Goal: Task Accomplishment & Management: Use online tool/utility

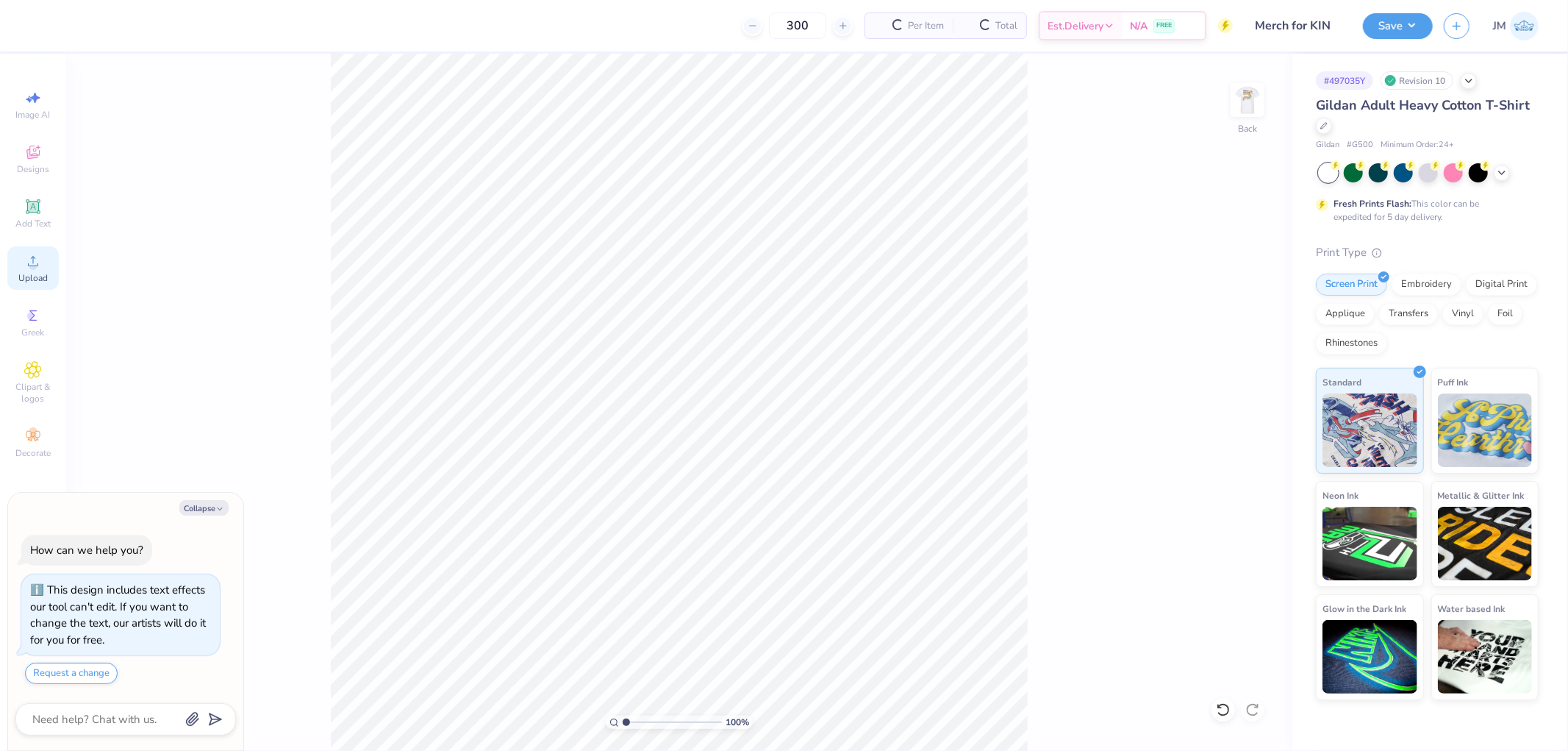
click at [47, 266] on div "Upload" at bounding box center [33, 267] width 52 height 43
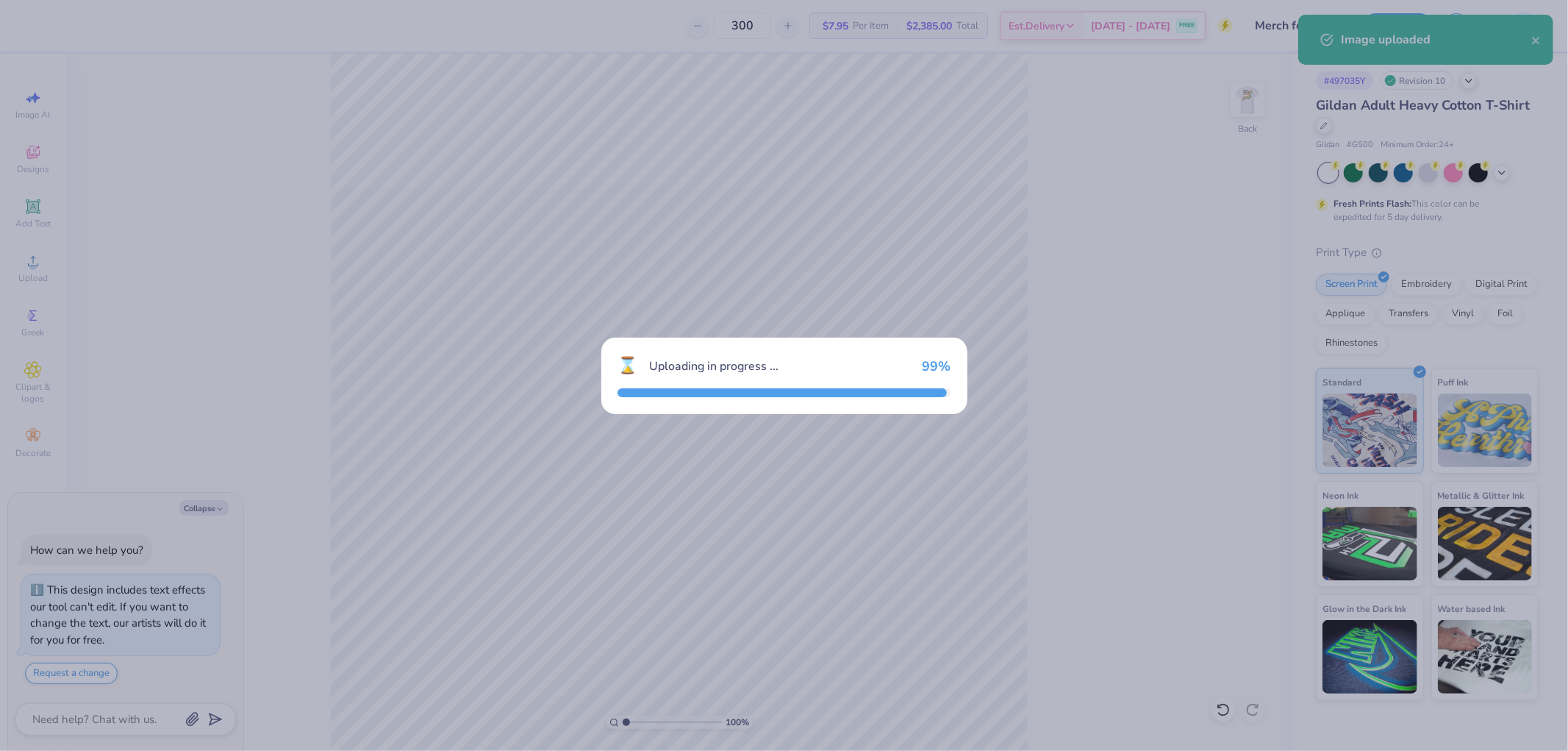
type textarea "x"
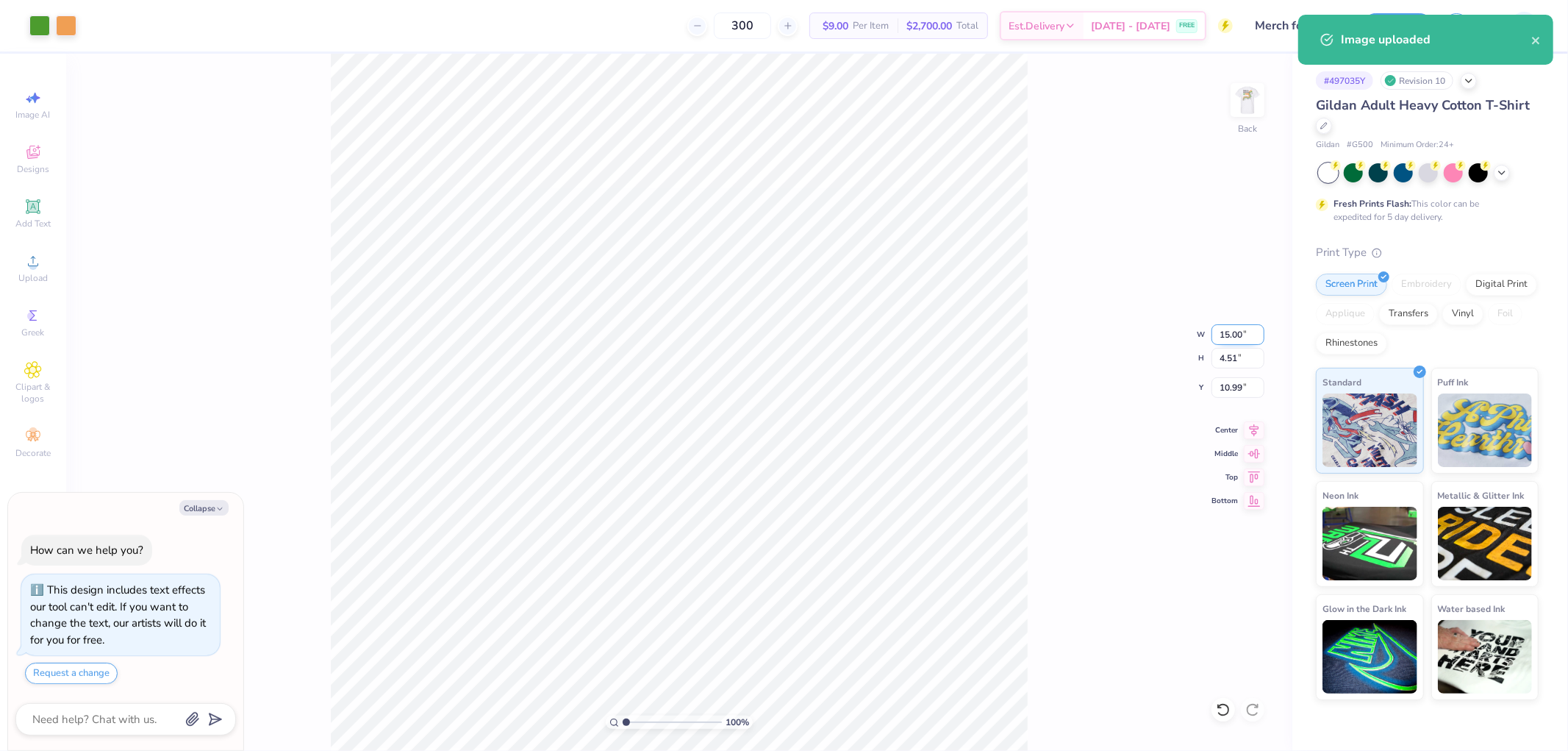
click at [1223, 331] on input "15.00" at bounding box center [1238, 334] width 53 height 20
type input "4"
type textarea "x"
type input "4.00"
type input "1.20"
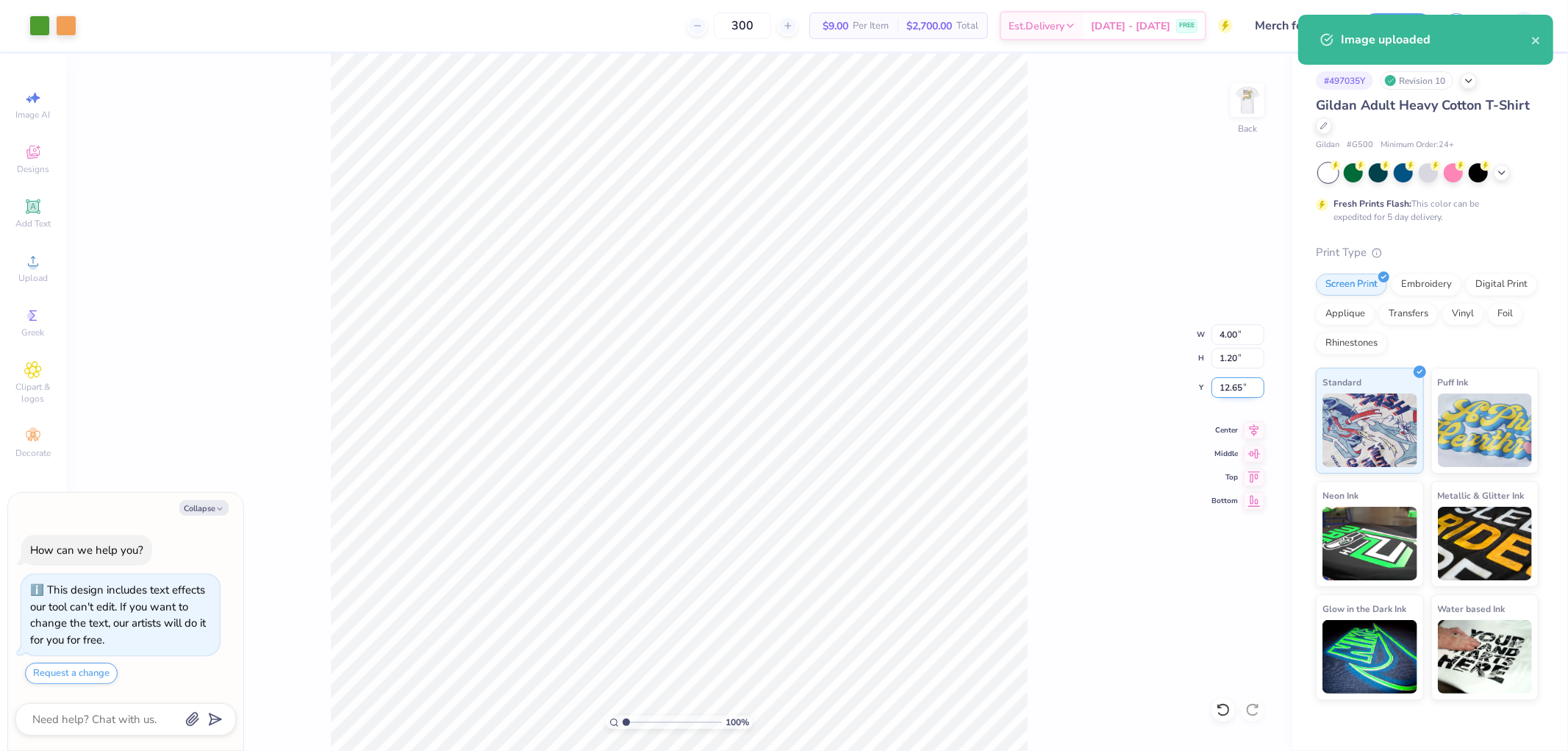
click at [1244, 390] on input "12.65" at bounding box center [1238, 388] width 53 height 20
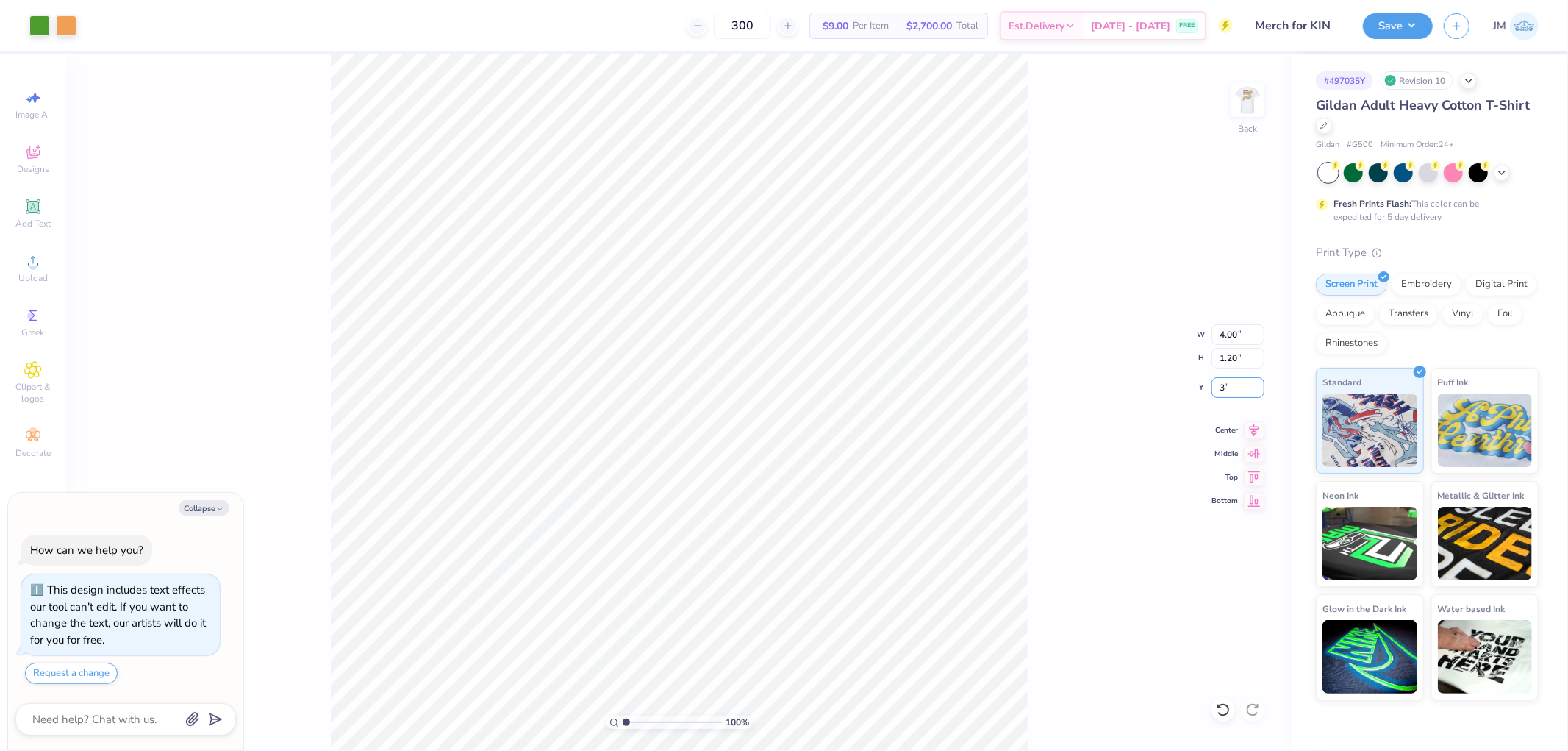
type input "3"
type textarea "x"
type input "3.00"
click at [1415, 33] on button "Save" at bounding box center [1398, 24] width 70 height 25
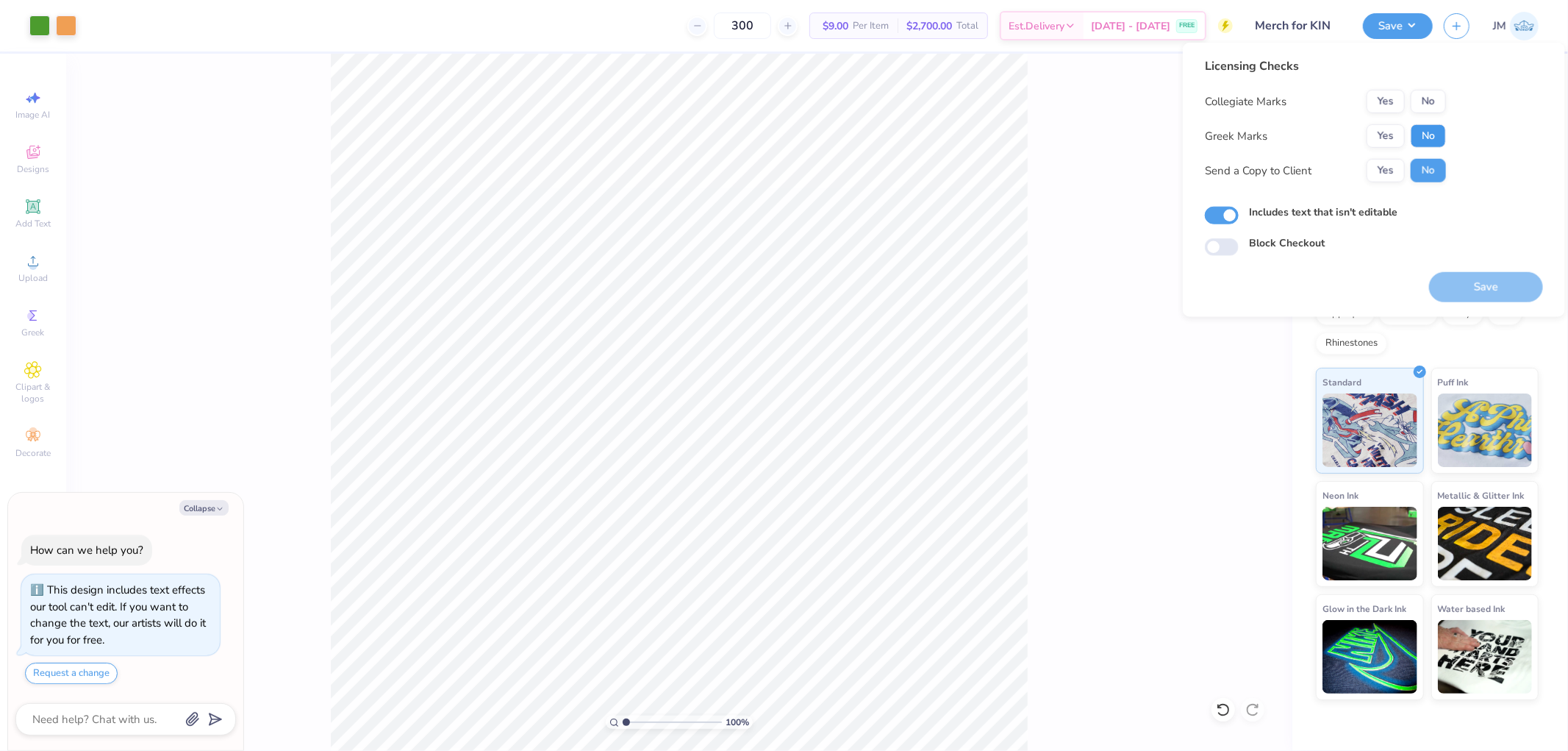
click at [1428, 126] on button "No" at bounding box center [1428, 136] width 36 height 24
click at [1433, 99] on button "No" at bounding box center [1428, 102] width 36 height 24
click at [1443, 277] on button "Save" at bounding box center [1486, 288] width 114 height 31
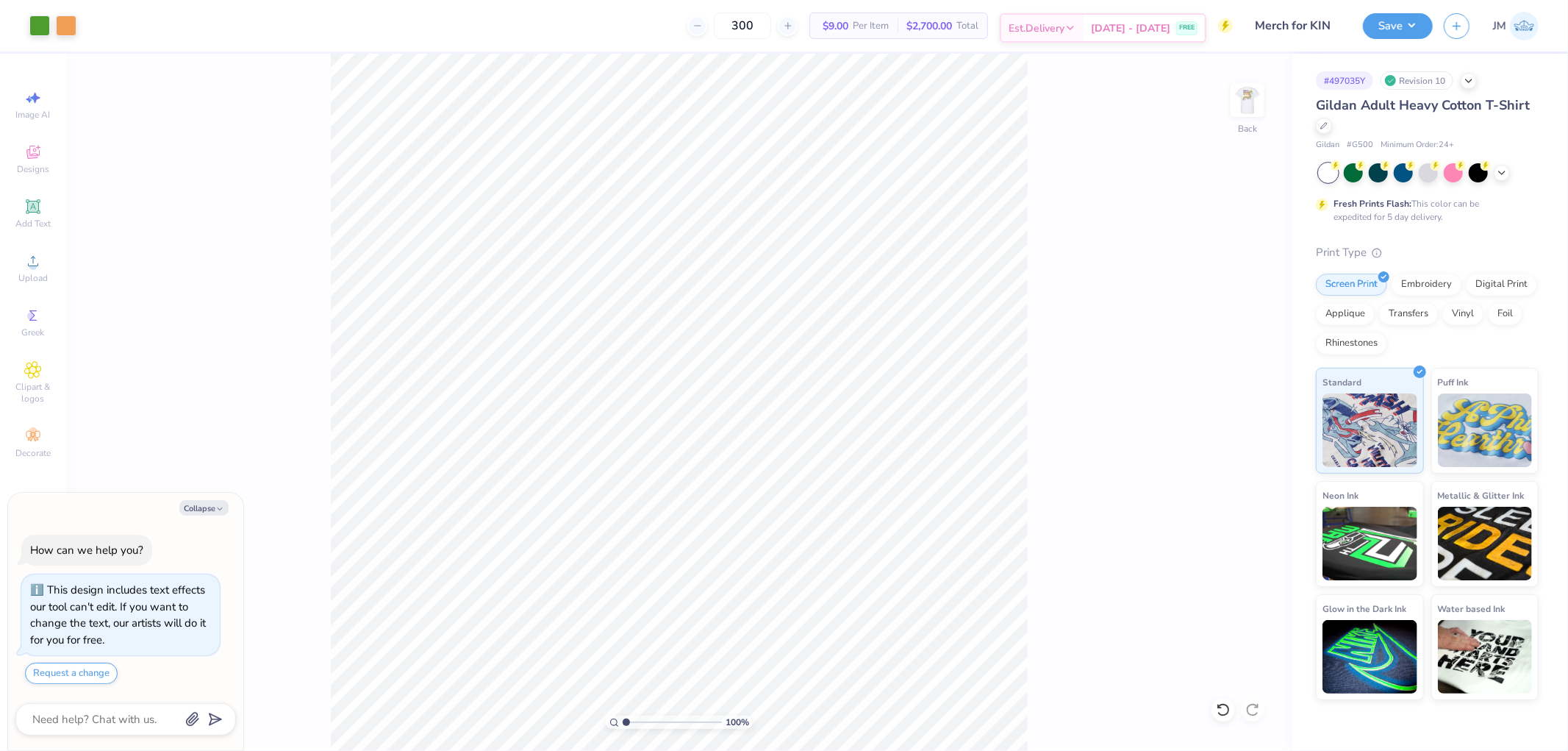
type textarea "x"
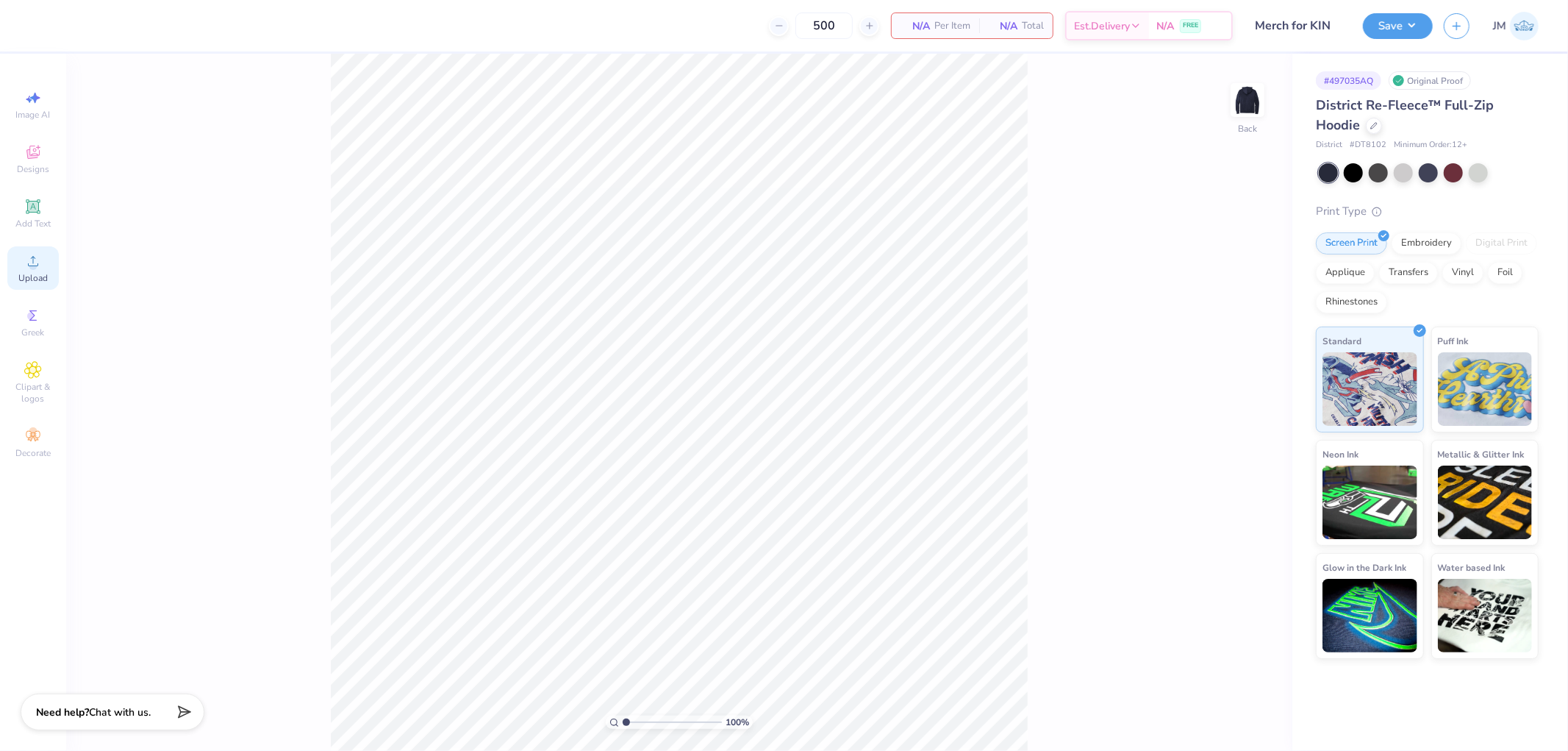
click at [30, 263] on icon at bounding box center [33, 261] width 18 height 18
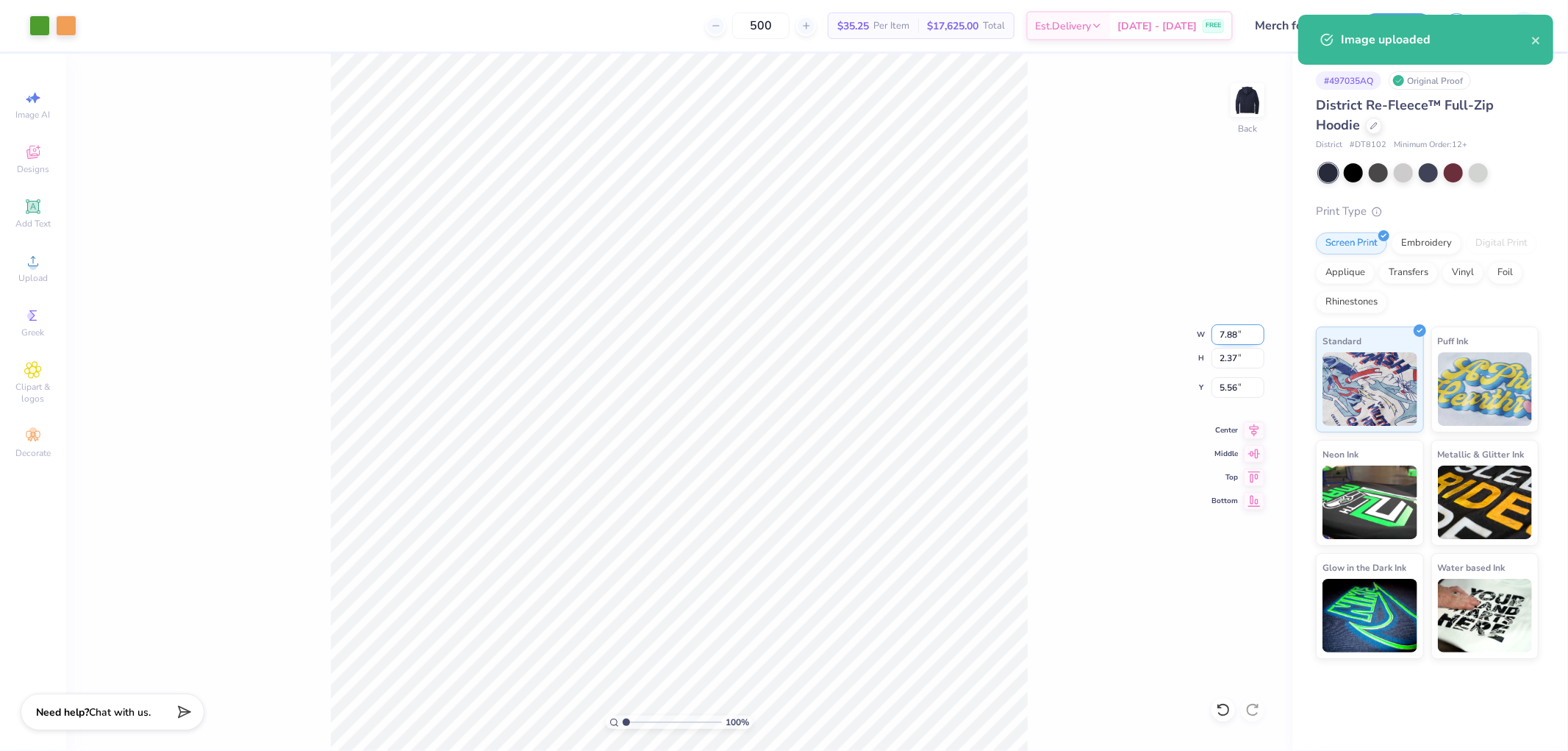
click at [1236, 329] on input "7.88" at bounding box center [1238, 334] width 53 height 20
type input "4.00"
type input "1.20"
click at [1245, 390] on input "6.15" at bounding box center [1238, 388] width 53 height 20
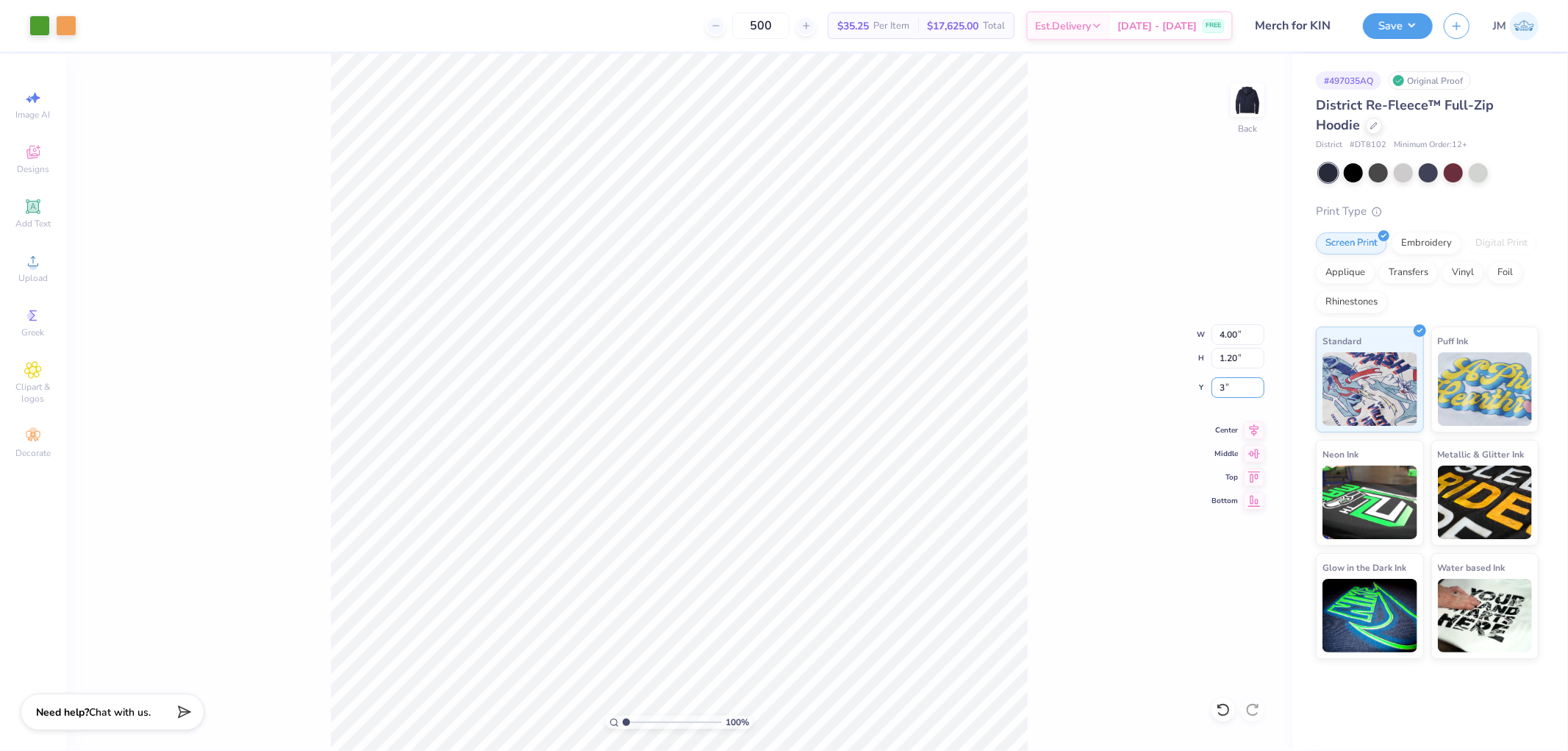
type input "3.00"
click at [1258, 423] on icon at bounding box center [1254, 428] width 20 height 18
type input "1"
click at [1252, 106] on img at bounding box center [1247, 99] width 59 height 59
click at [53, 261] on div "Upload" at bounding box center [33, 267] width 52 height 43
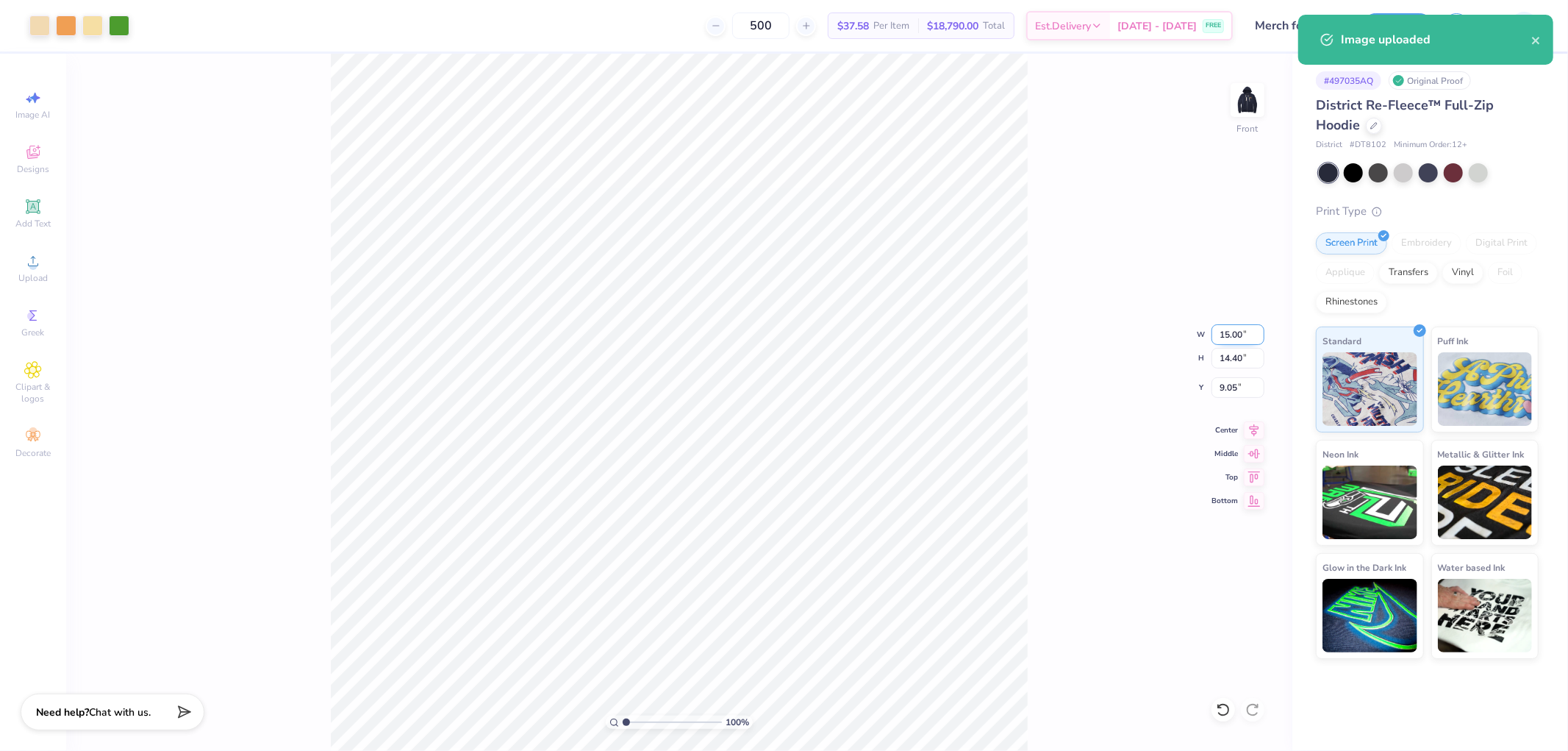
click at [1245, 326] on input "15.00" at bounding box center [1238, 334] width 53 height 20
type input "12.00"
type input "11.52"
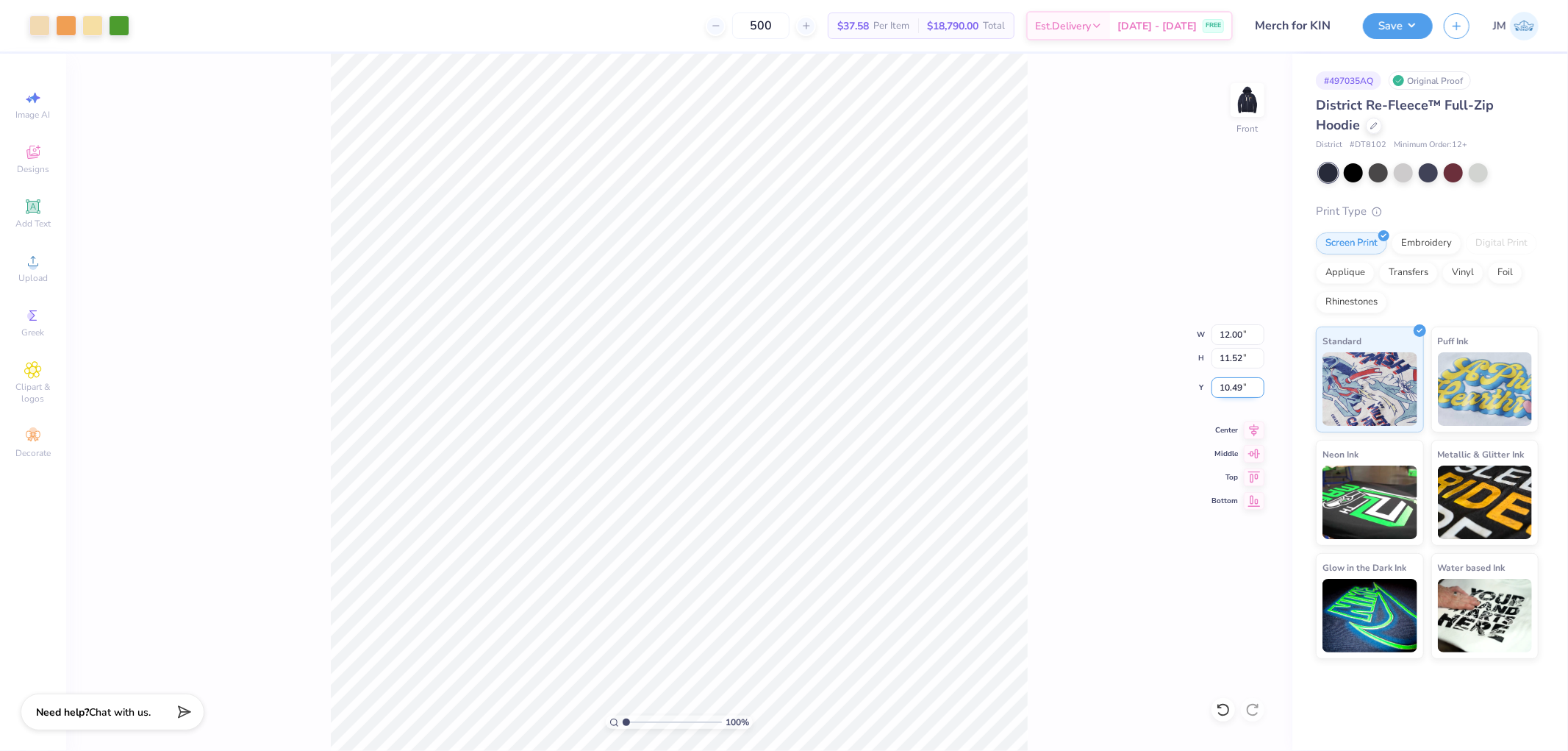
click at [1232, 389] on input "10.49" at bounding box center [1238, 388] width 53 height 20
type input "6.00"
click at [1250, 433] on icon at bounding box center [1254, 428] width 20 height 18
click at [1090, 377] on div "100 % Front W 12.00 12.00 " H 11.52 11.52 " Y 6.00 6.00 " Center Middle Top Bot…" at bounding box center [679, 402] width 1226 height 698
click at [1414, 26] on button "Save" at bounding box center [1398, 24] width 70 height 25
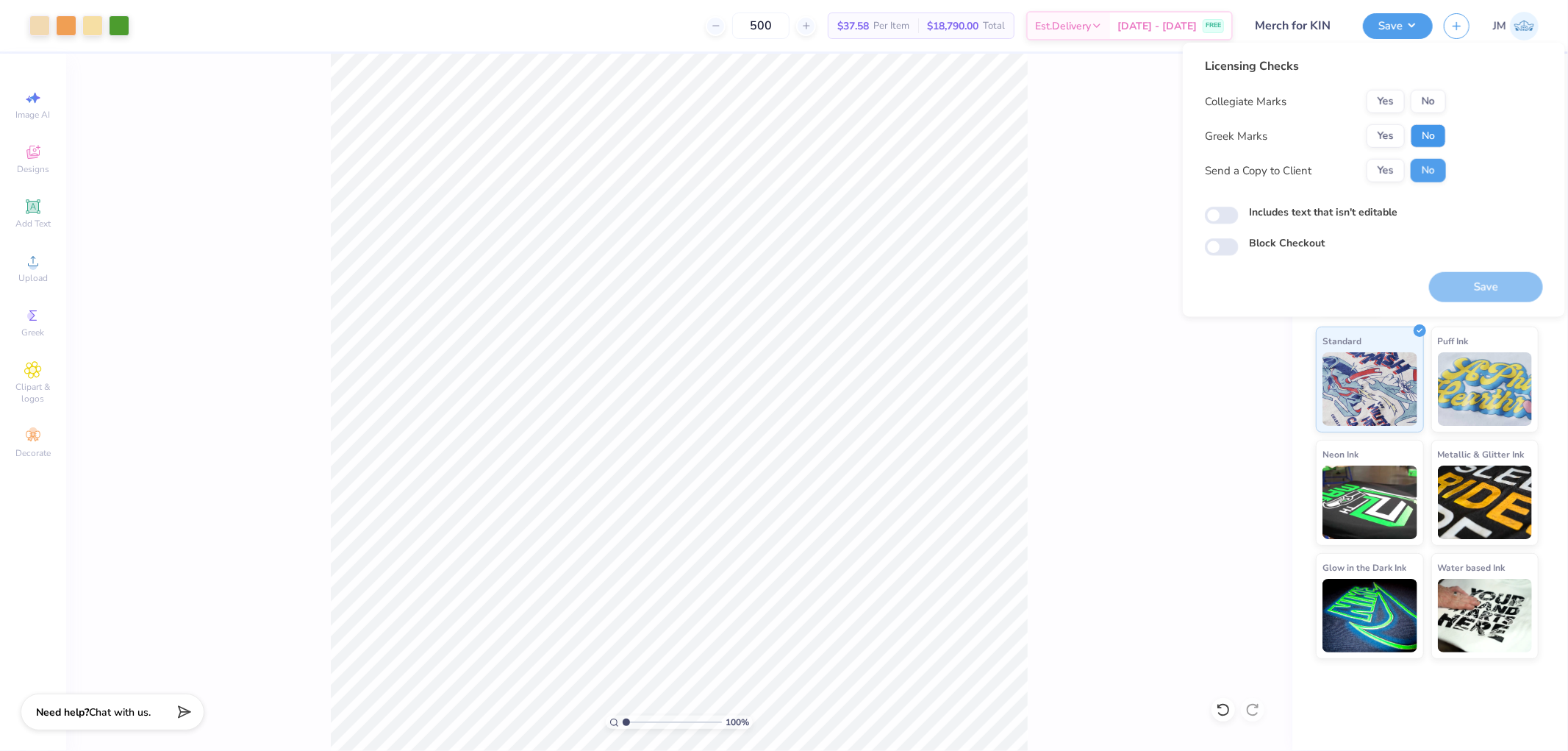
click at [1442, 128] on button "No" at bounding box center [1428, 136] width 36 height 24
click at [1438, 91] on button "No" at bounding box center [1428, 102] width 36 height 24
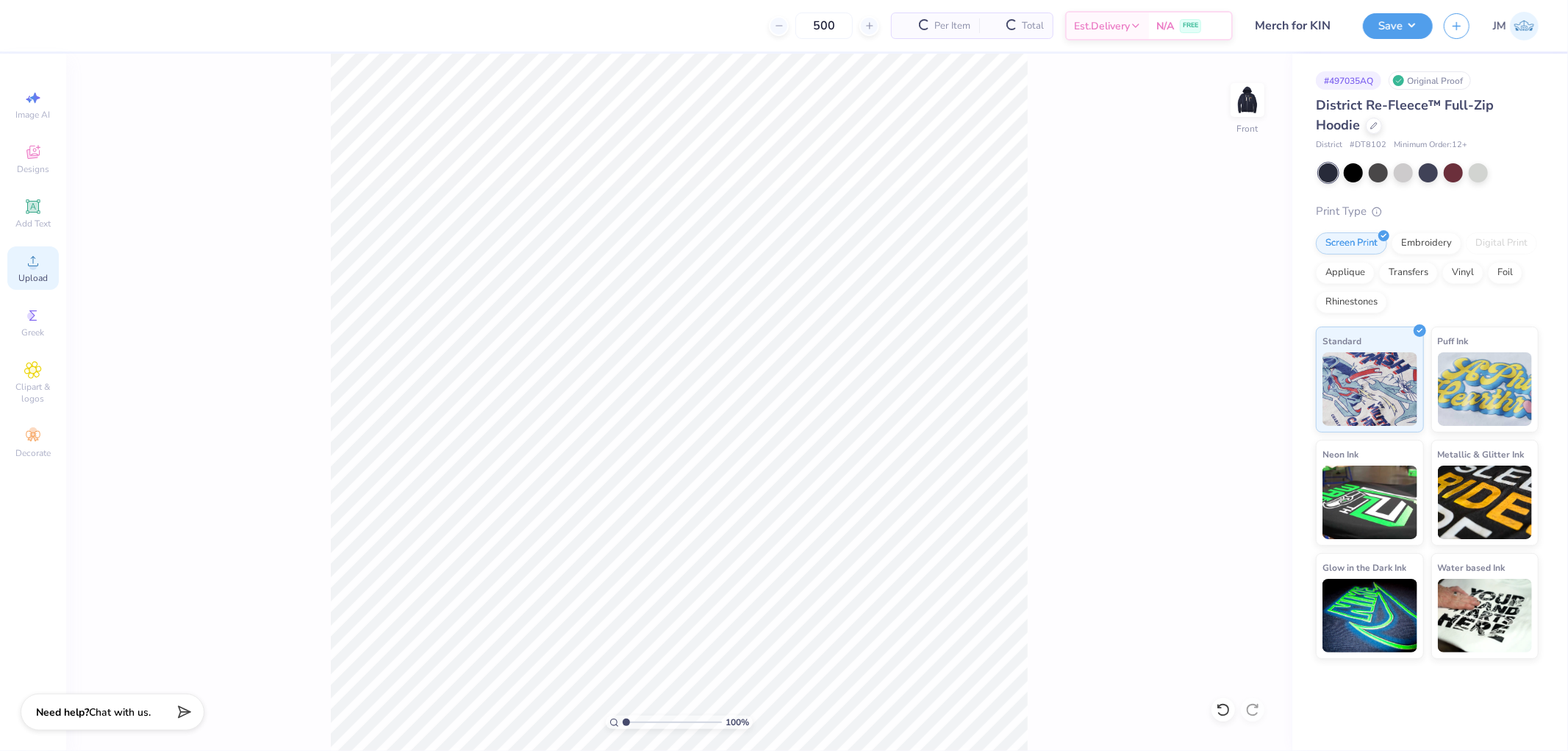
click at [46, 275] on span "Upload" at bounding box center [33, 278] width 30 height 12
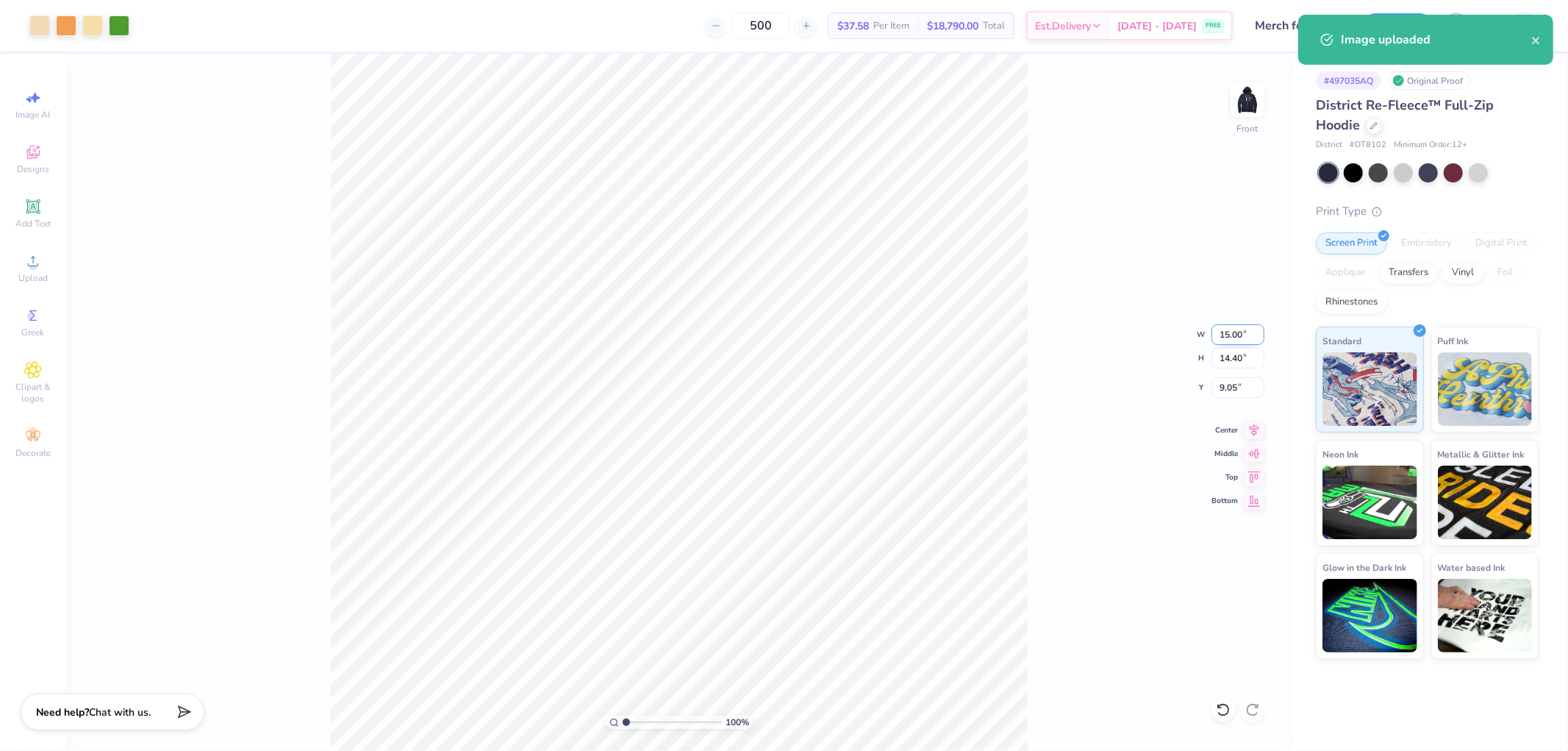
click at [1232, 339] on input "15.00" at bounding box center [1238, 334] width 53 height 20
type input "12.00"
type input "11.52"
click at [1239, 388] on input "10.49" at bounding box center [1238, 388] width 53 height 20
type input "3"
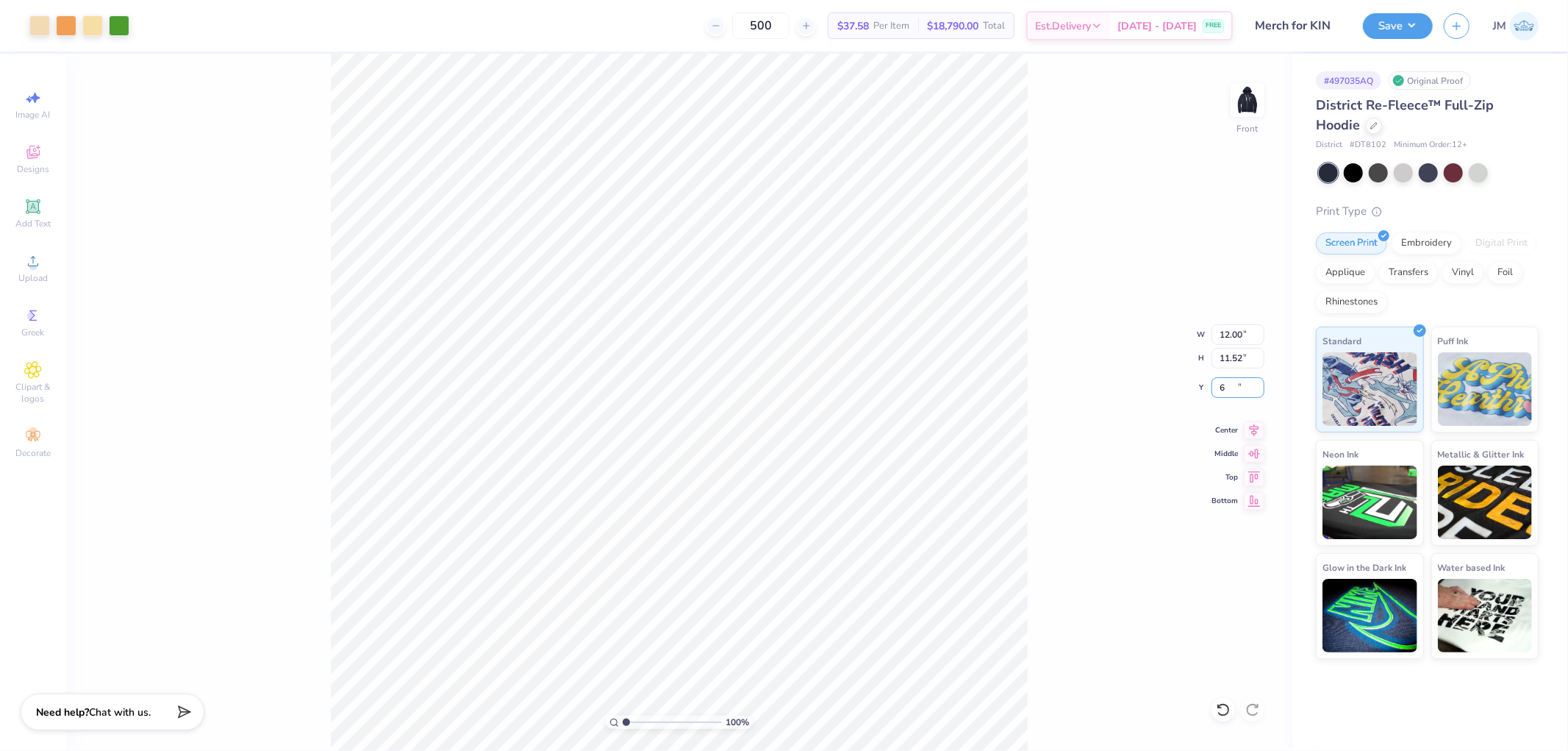
type input "6.00"
click at [1255, 423] on icon at bounding box center [1254, 428] width 9 height 13
drag, startPoint x: 1058, startPoint y: 458, endPoint x: 803, endPoint y: 33, distance: 495.6
click at [1056, 456] on div "100 % Front W 12.00 12.00 " H 11.52 11.52 " Y 6.00 6.00 " Center Middle Top Bot…" at bounding box center [679, 402] width 1226 height 698
click at [1421, 28] on button "Save" at bounding box center [1398, 24] width 70 height 25
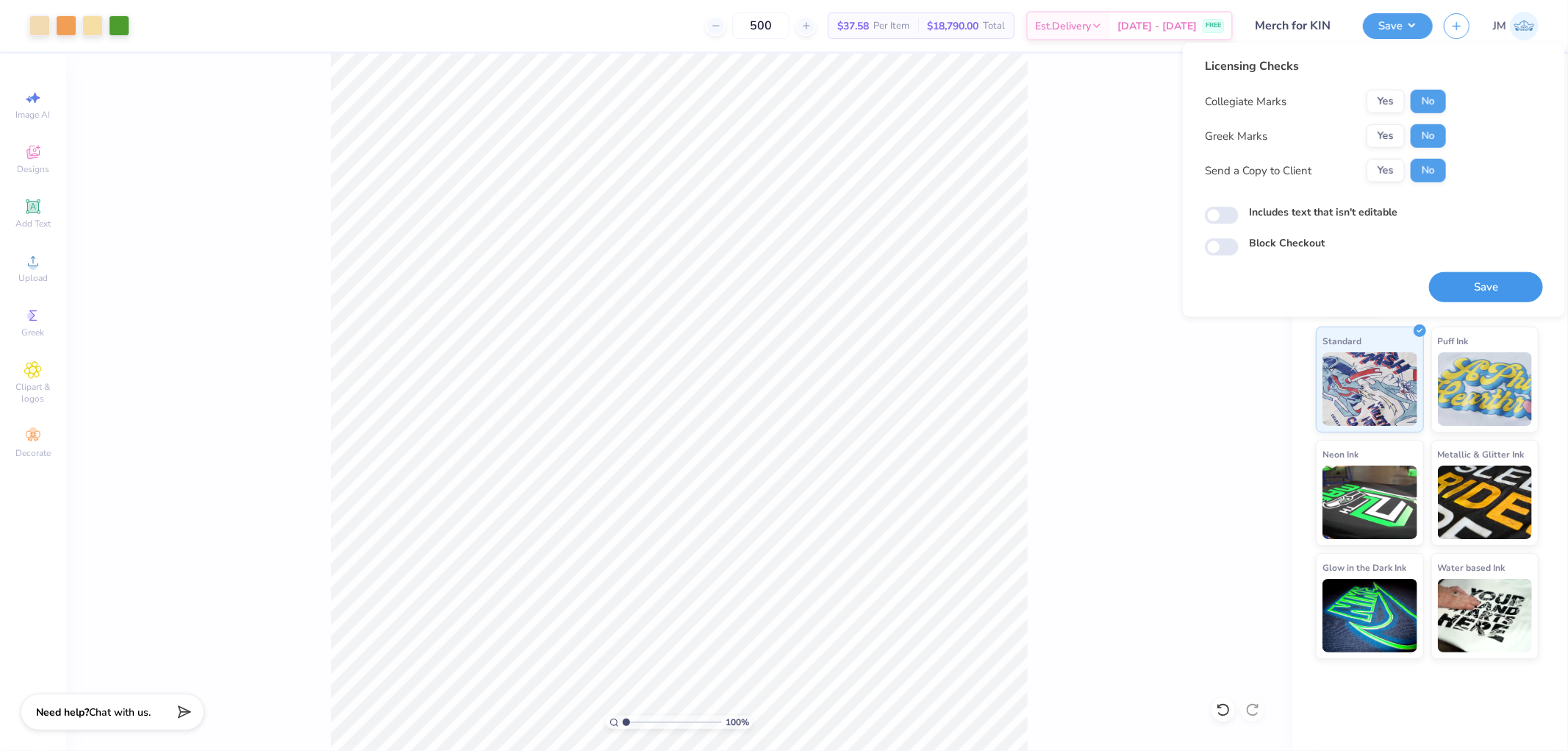
click at [1448, 284] on button "Save" at bounding box center [1486, 288] width 114 height 31
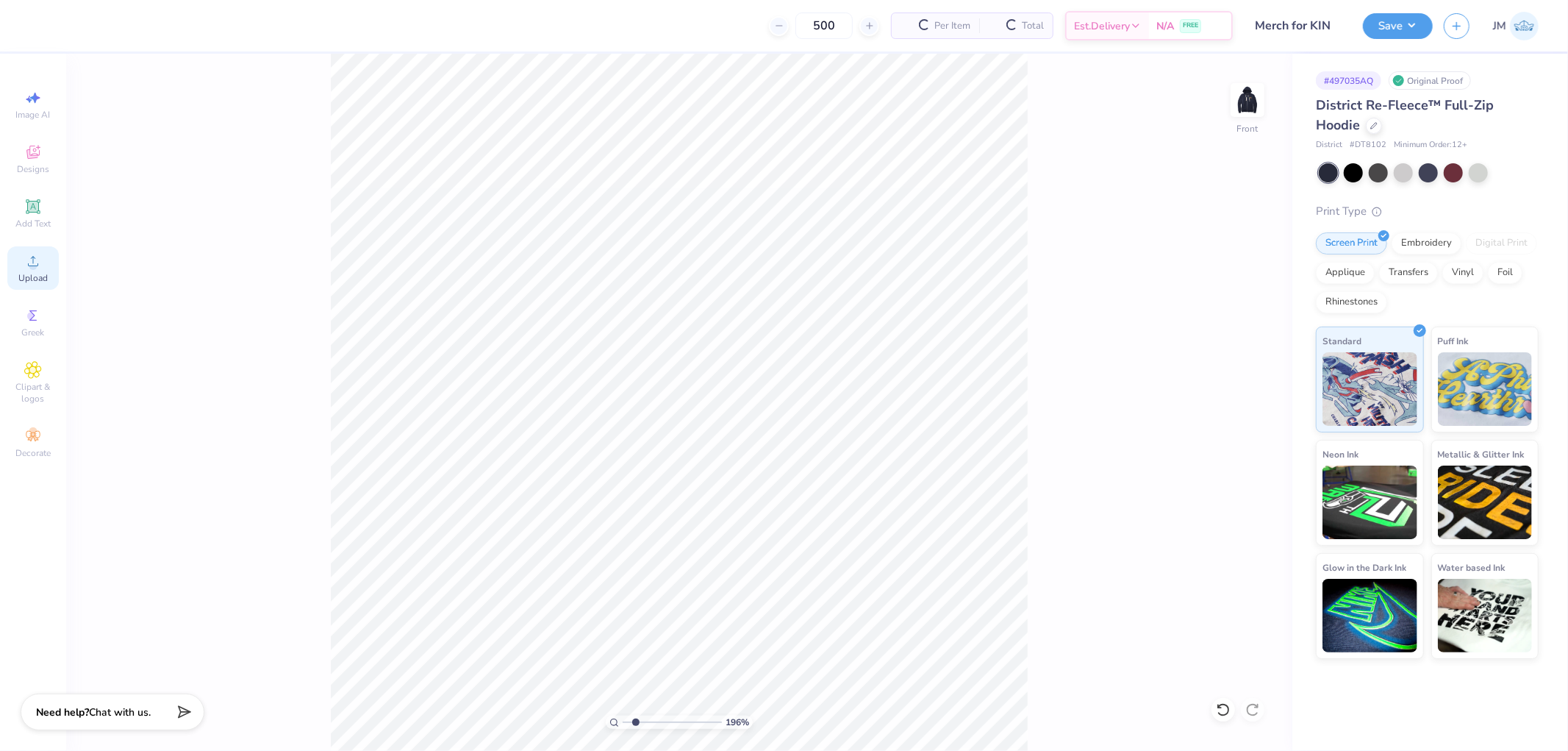
click at [31, 278] on span "Upload" at bounding box center [33, 278] width 30 height 12
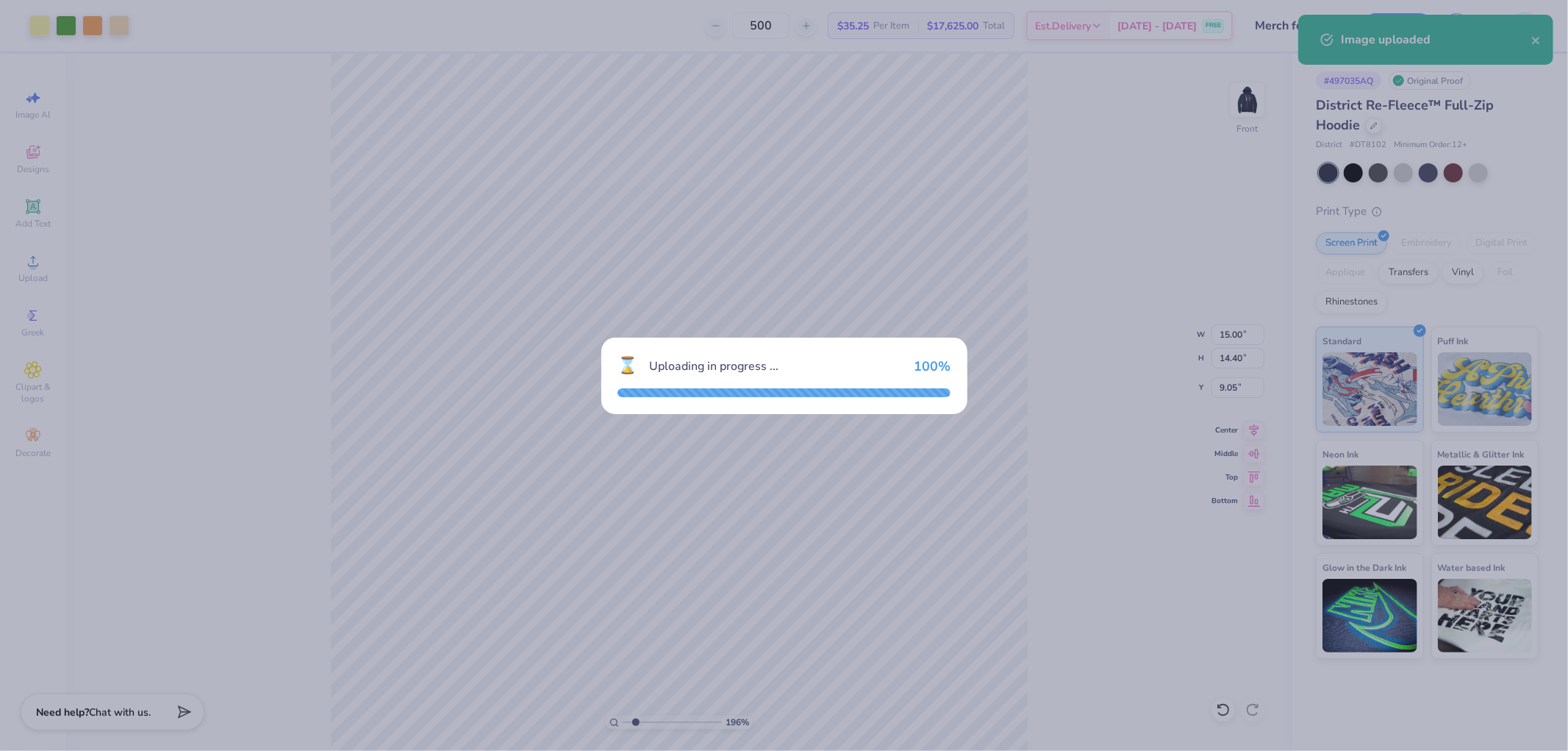
type input "1.95842410922865"
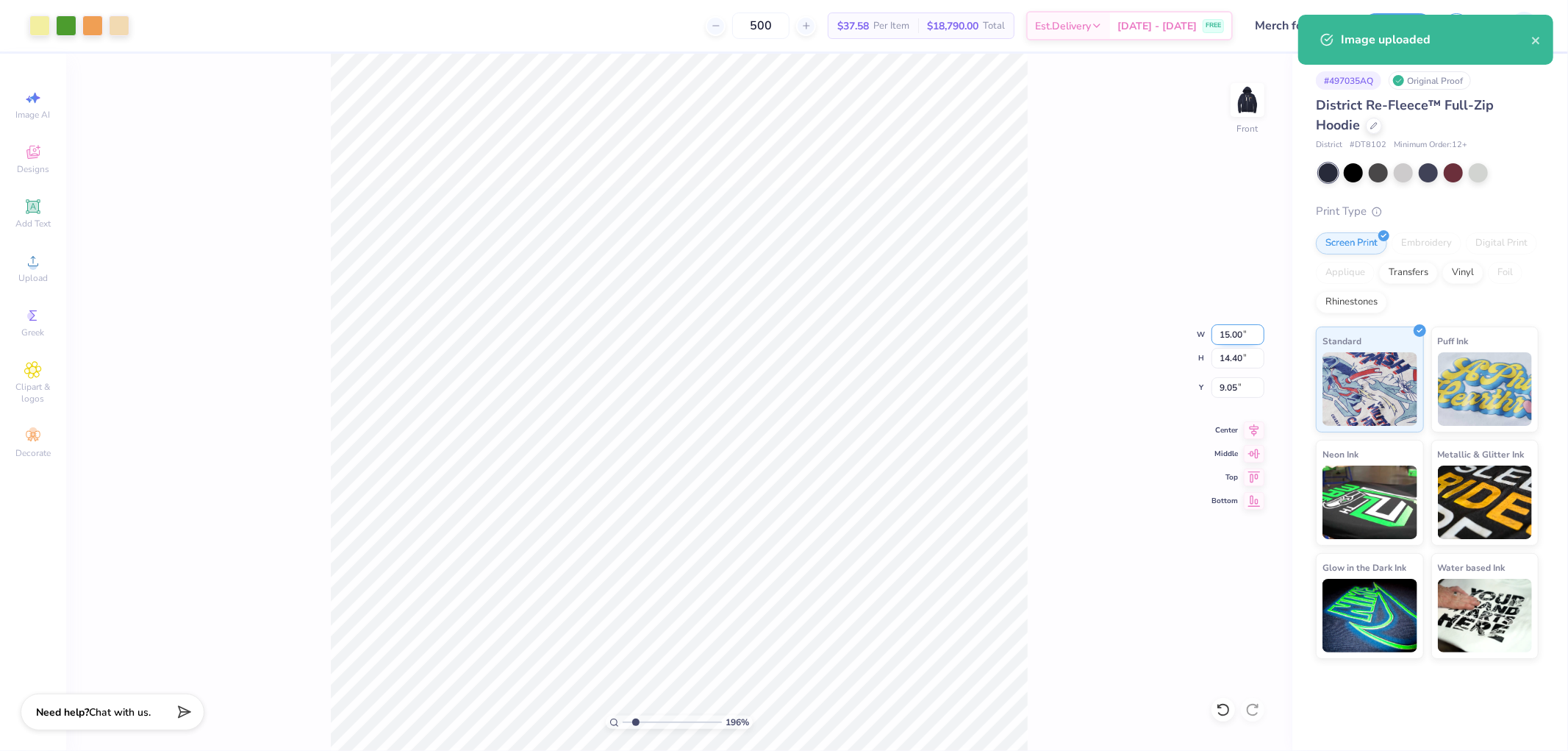
click at [1243, 334] on input "15.00" at bounding box center [1238, 334] width 53 height 20
type input "12"
type input "1.95842410922865"
type input "12.00"
type input "11.52"
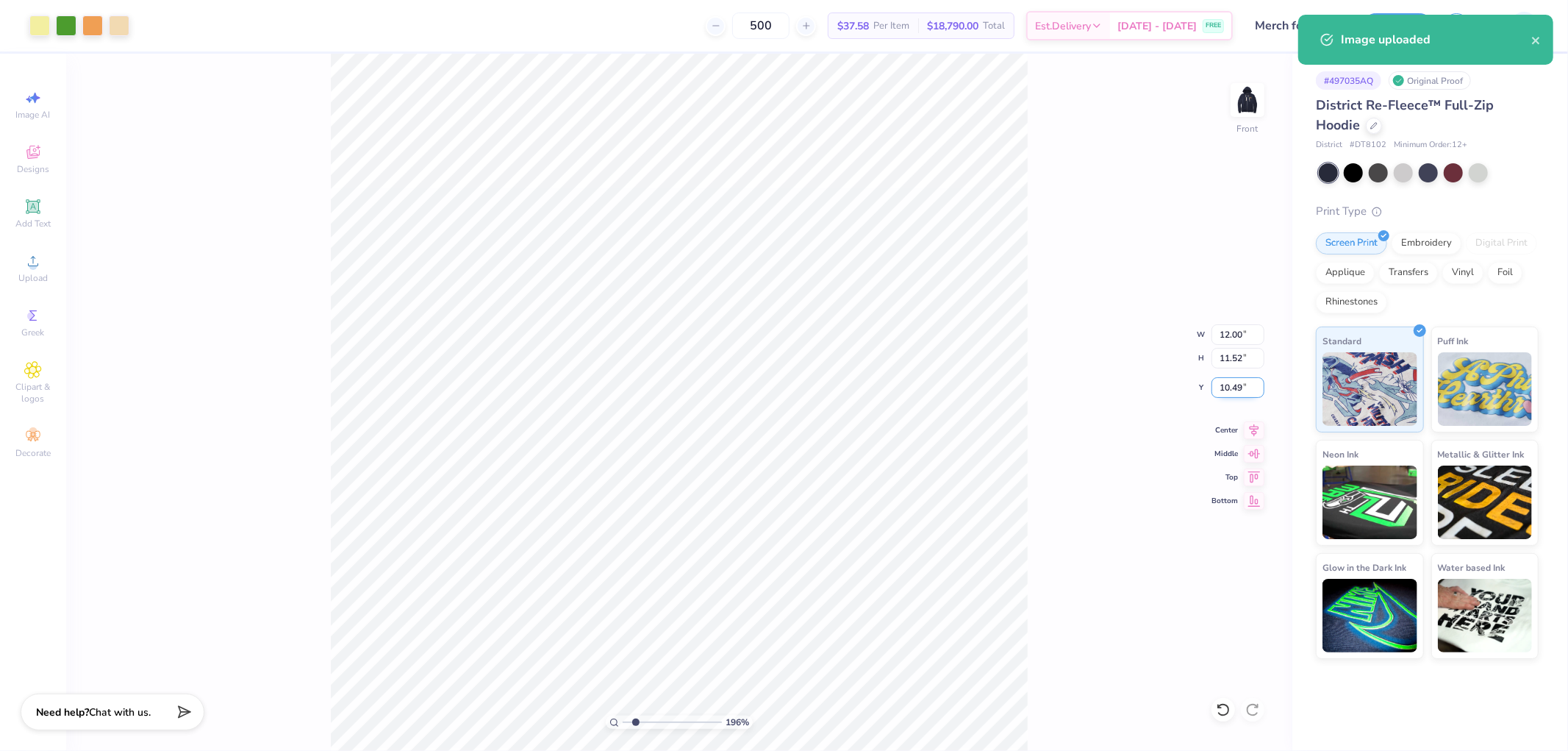
click at [1225, 378] on input "10.49" at bounding box center [1238, 388] width 53 height 20
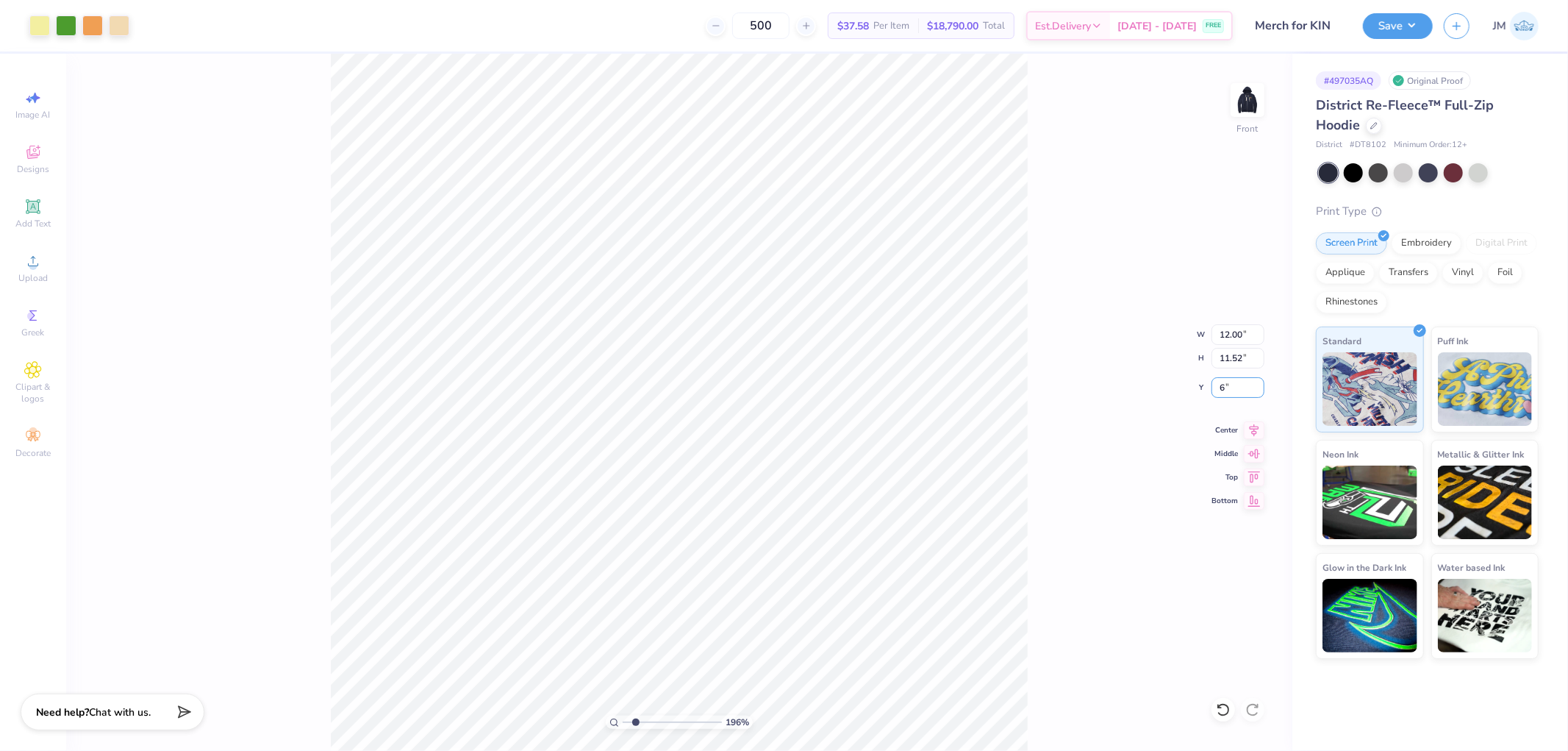
type input "6"
type input "1.95842410922865"
type input "6.00"
click at [1419, 19] on button "Save" at bounding box center [1398, 24] width 70 height 25
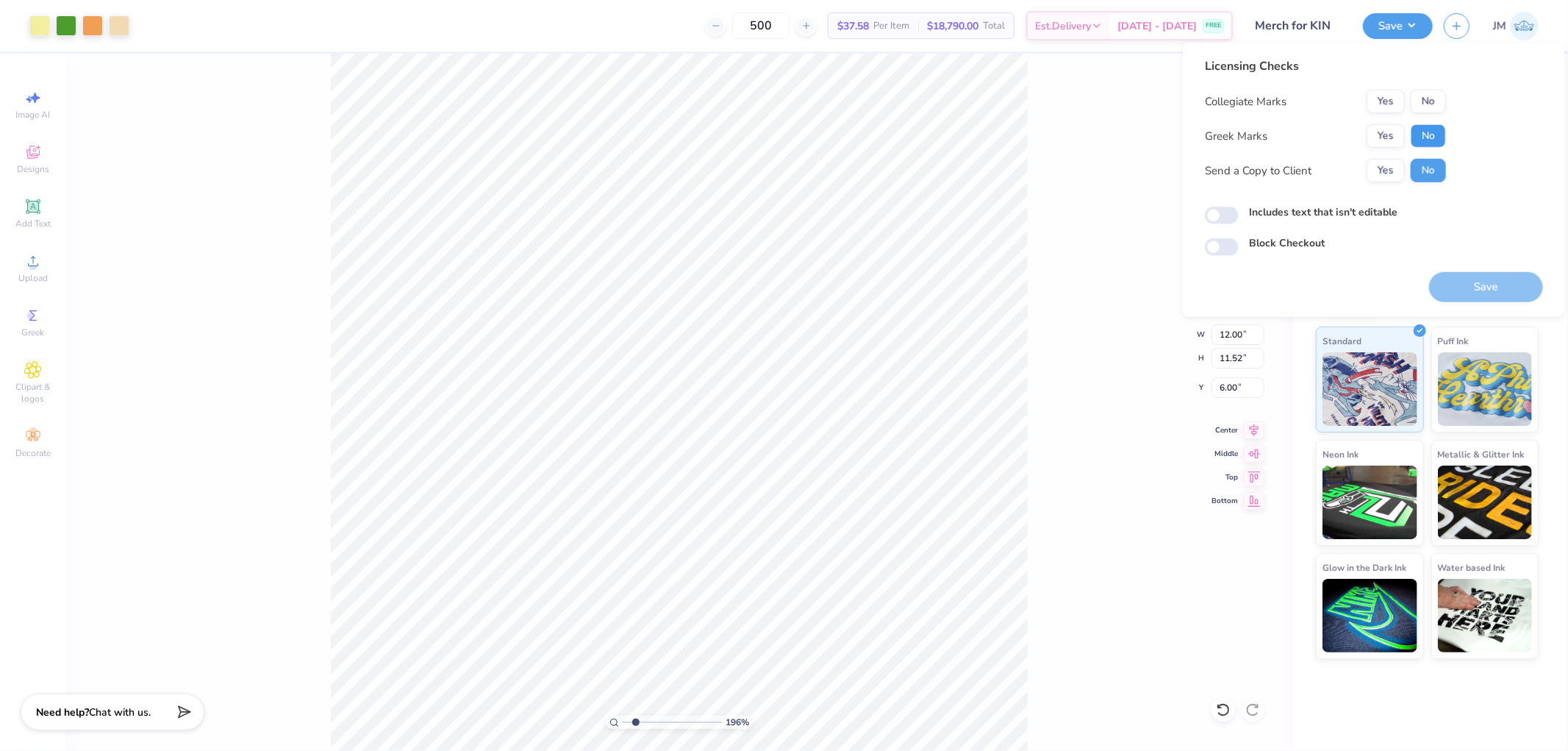
click at [1437, 131] on button "No" at bounding box center [1428, 136] width 36 height 24
click at [1431, 106] on button "No" at bounding box center [1428, 102] width 36 height 24
click at [1475, 277] on button "Save" at bounding box center [1486, 288] width 114 height 31
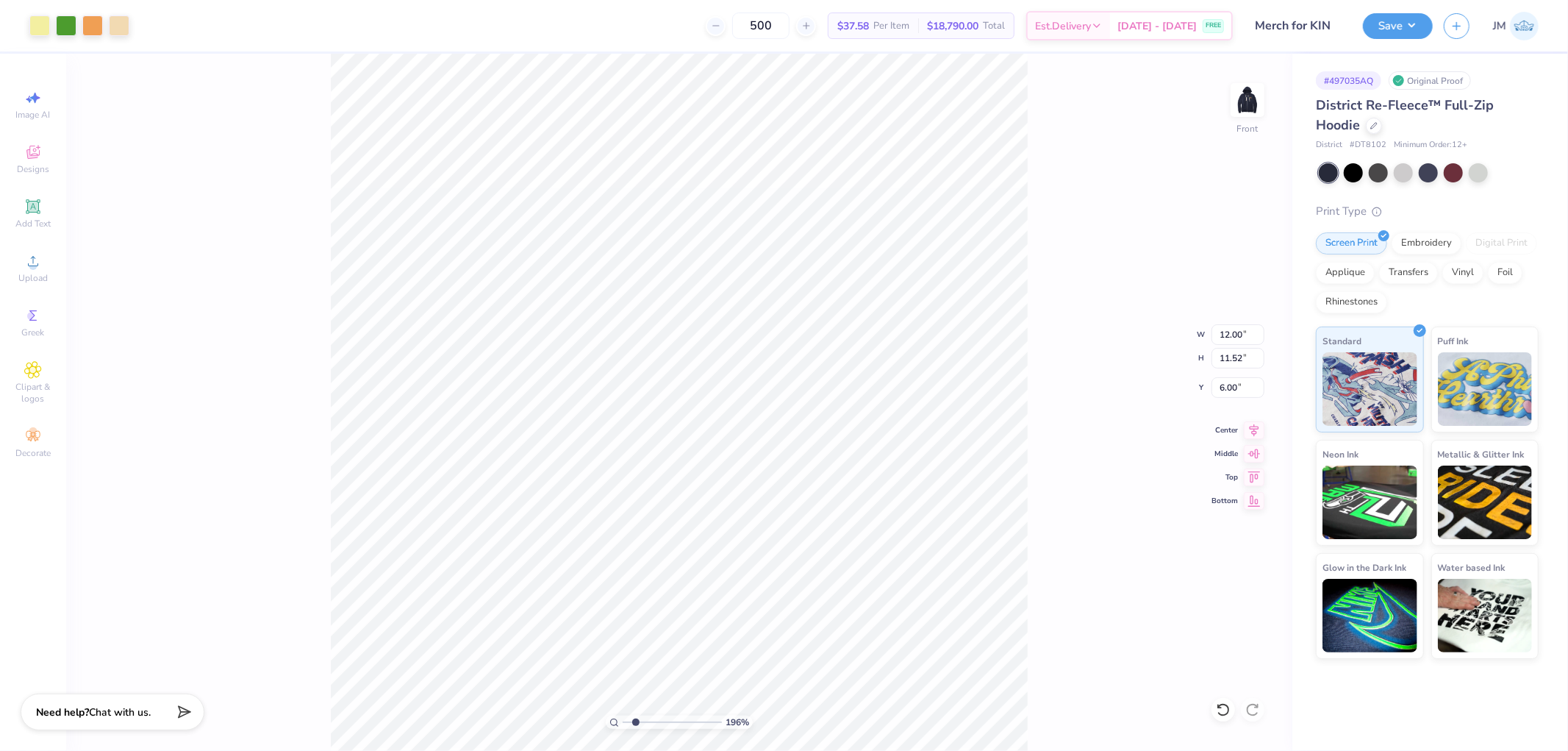
type input "1.95842410922865"
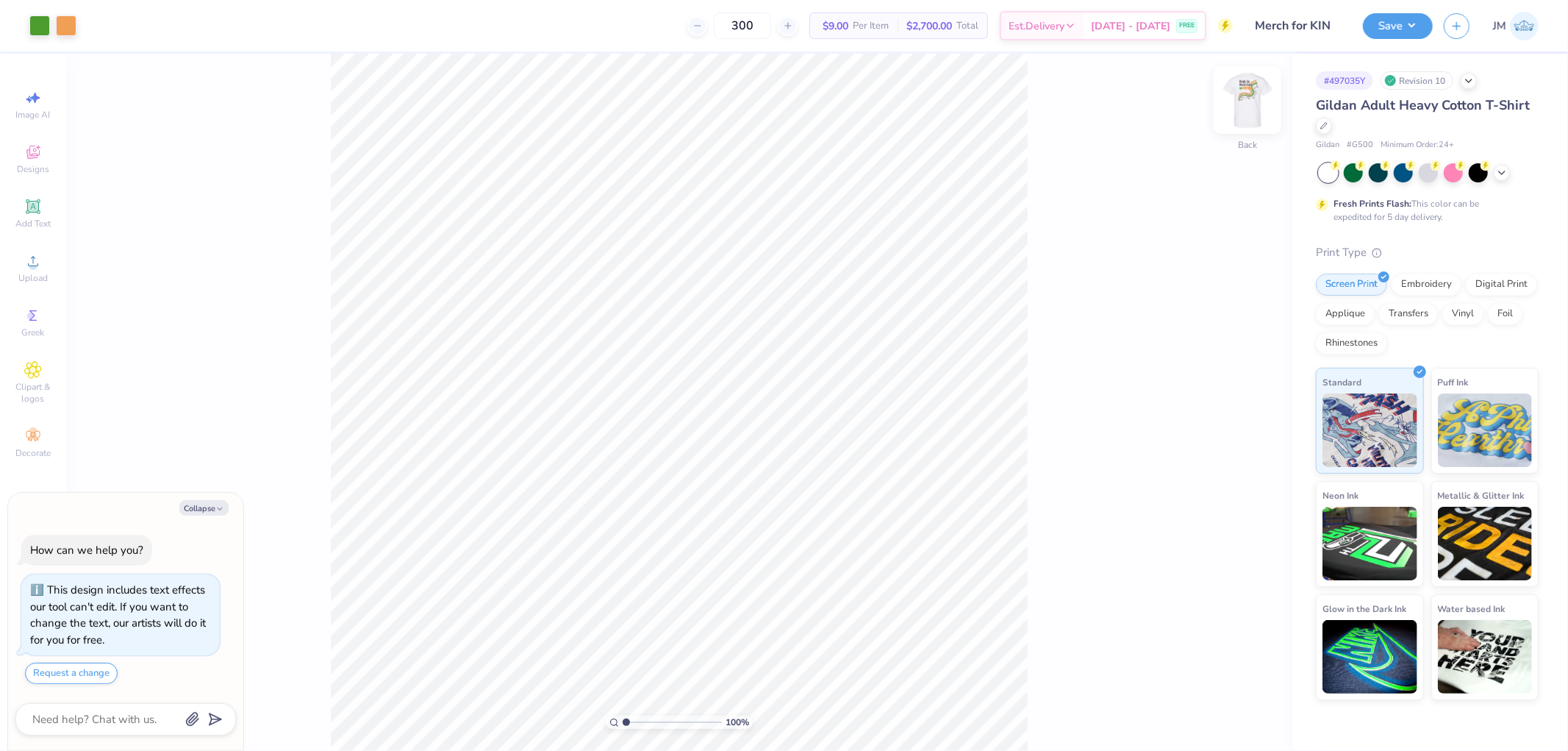
click at [1255, 92] on img at bounding box center [1247, 99] width 59 height 59
click at [34, 273] on span "Upload" at bounding box center [33, 278] width 30 height 12
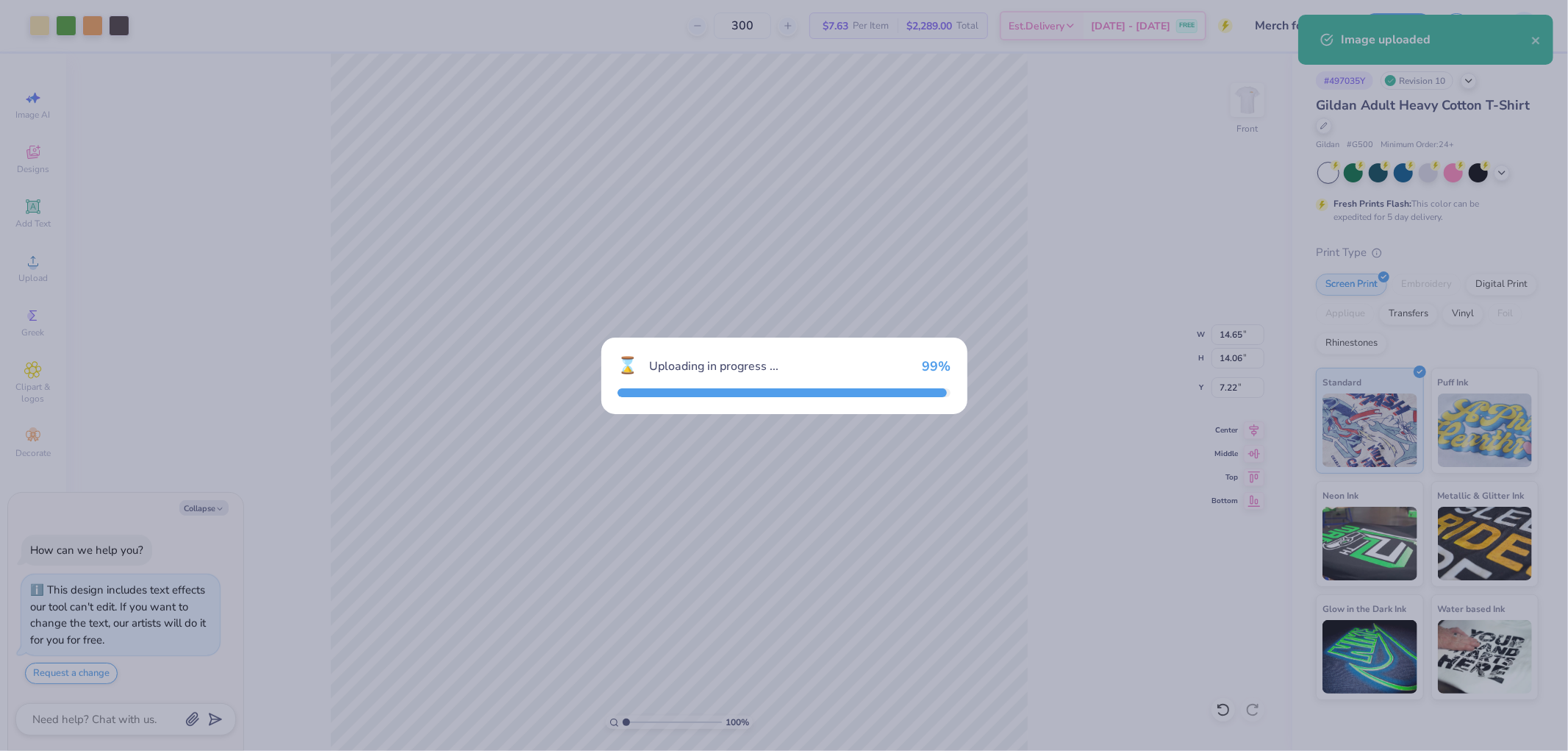
type textarea "x"
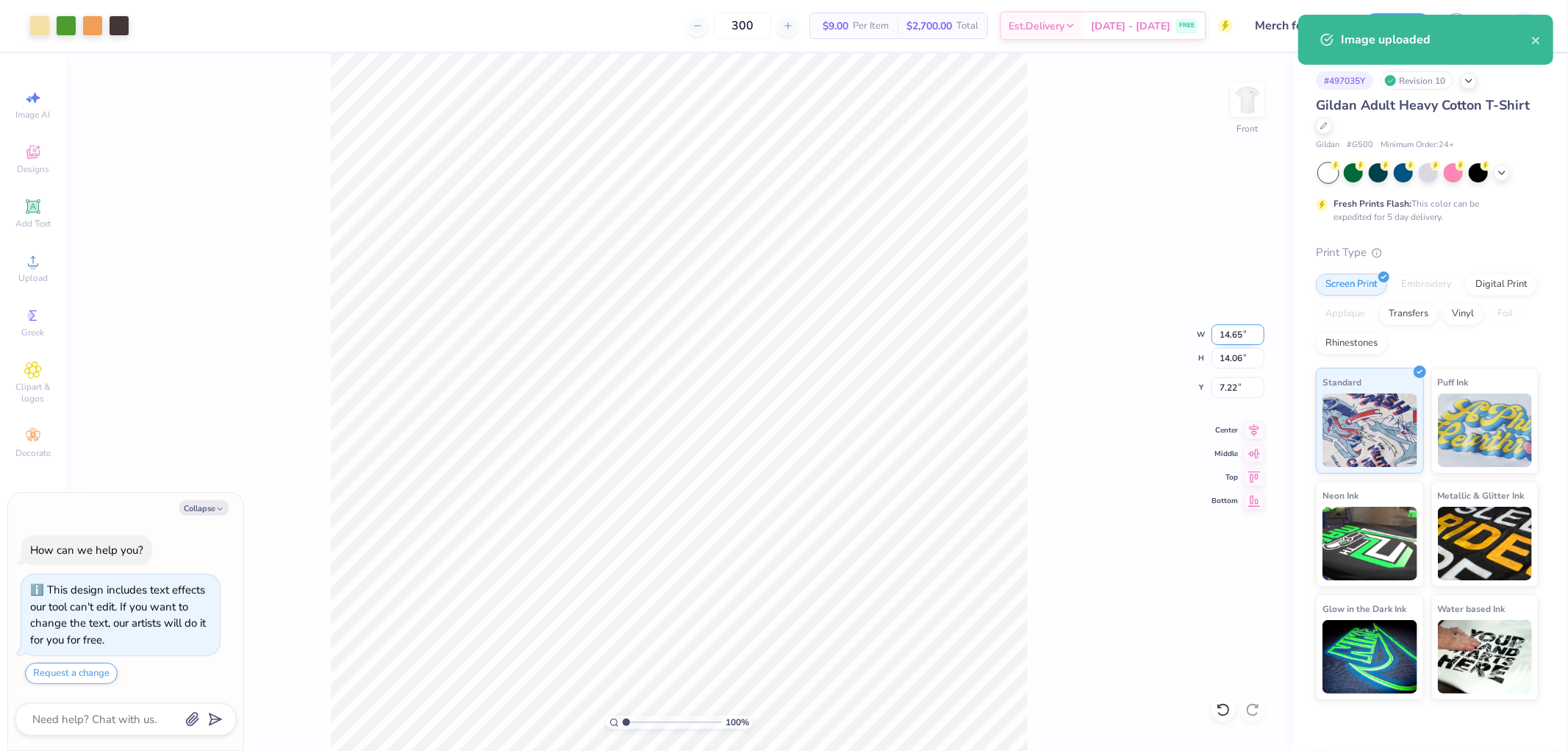
click at [1230, 328] on input "14.65" at bounding box center [1238, 334] width 53 height 20
type input "12"
type textarea "x"
type input "12.00"
type input "11.52"
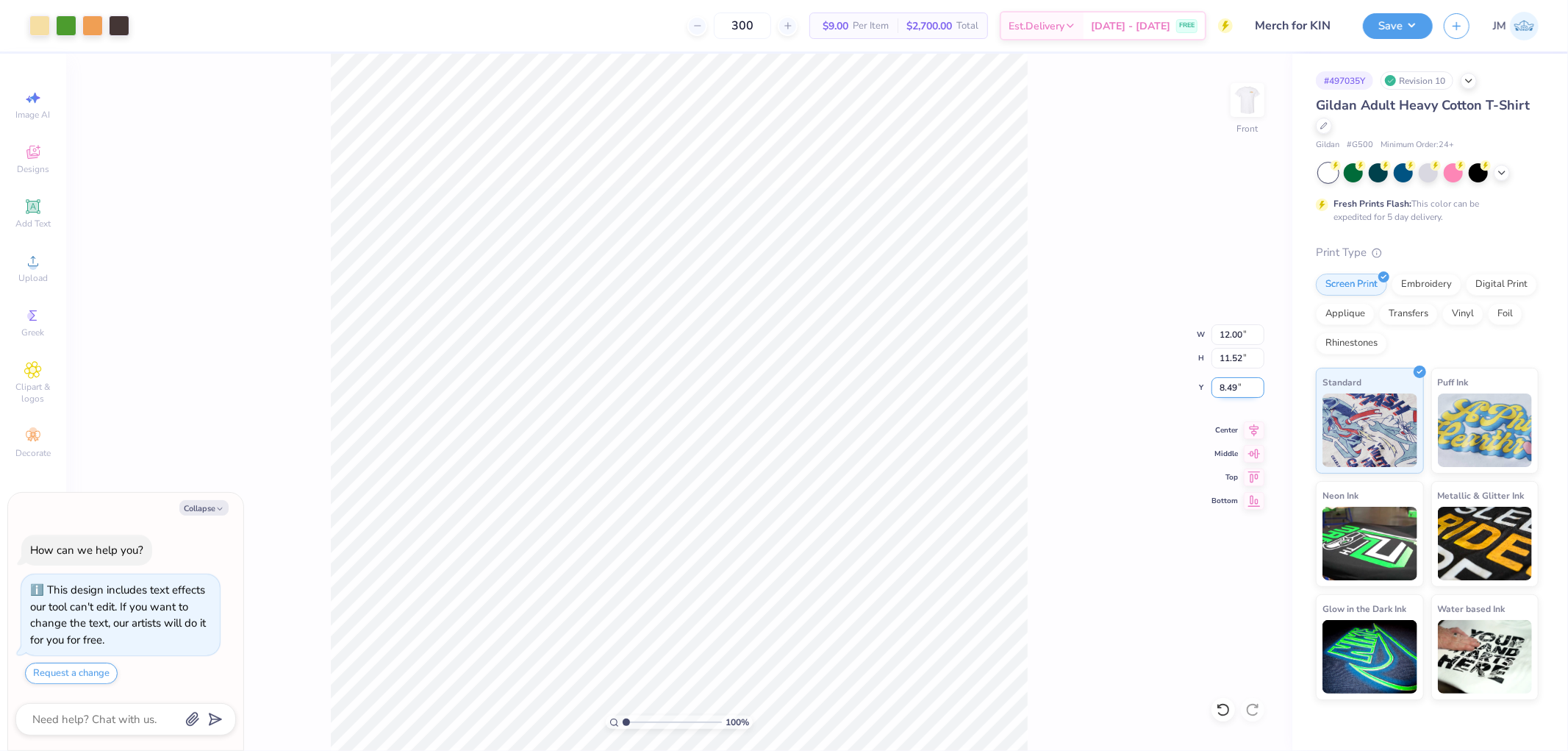
click at [1248, 388] on input "8.49" at bounding box center [1238, 388] width 53 height 20
type input "3"
type textarea "x"
type input "3.00"
click at [1425, 32] on button "Save" at bounding box center [1398, 24] width 70 height 25
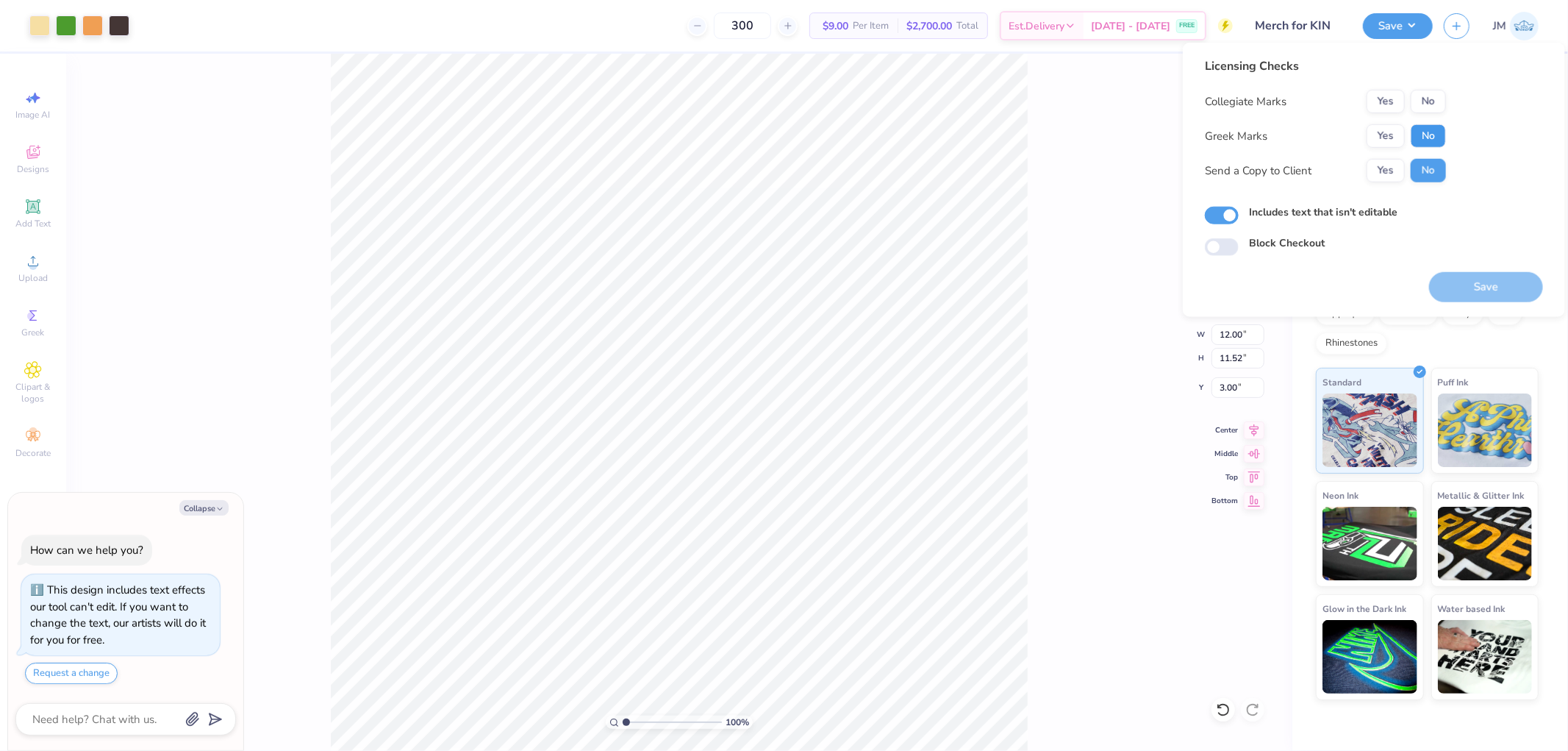
click at [1437, 128] on button "No" at bounding box center [1428, 136] width 36 height 24
click at [1426, 90] on button "No" at bounding box center [1428, 102] width 36 height 24
click at [1453, 288] on button "Save" at bounding box center [1486, 288] width 114 height 31
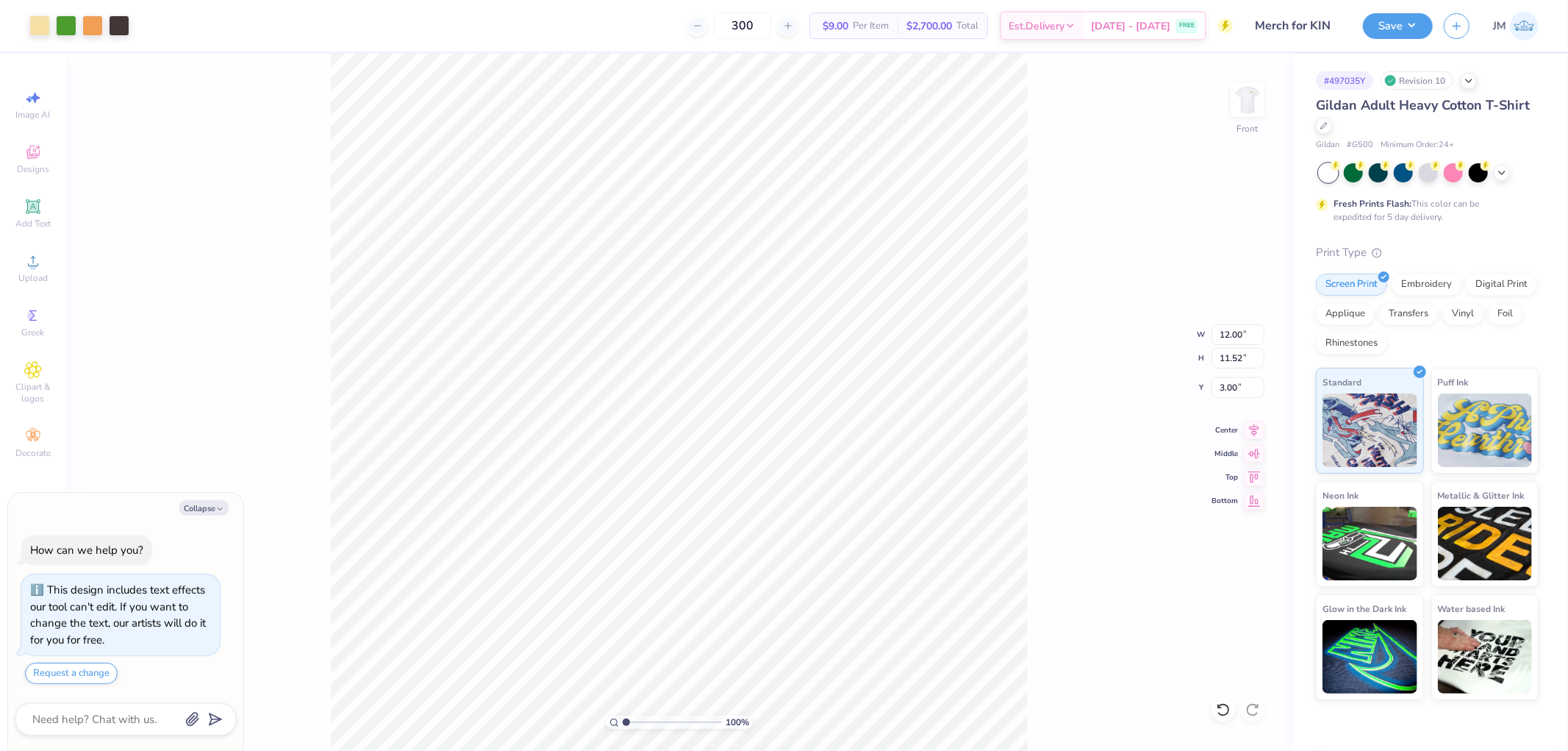
type textarea "x"
